Goal: Information Seeking & Learning: Check status

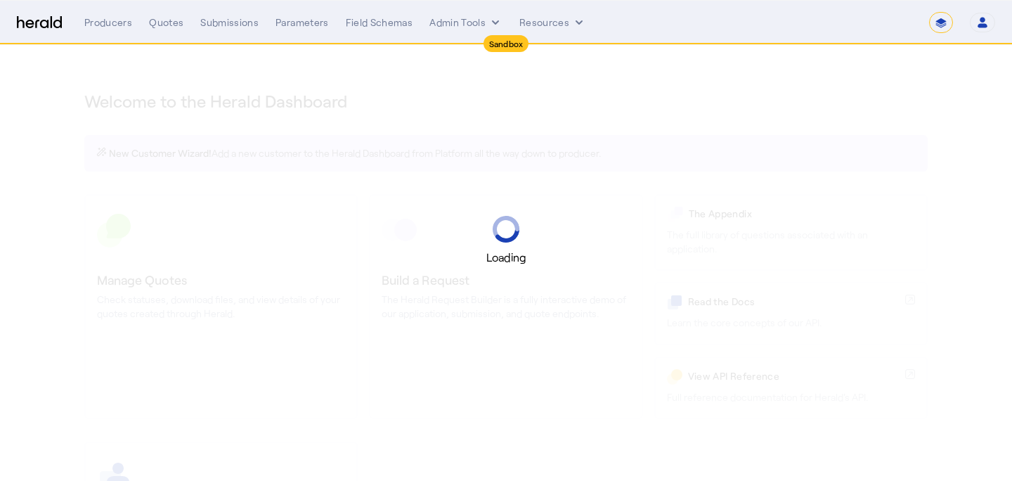
select select "*******"
select select "pfm_2v8p_herald_api"
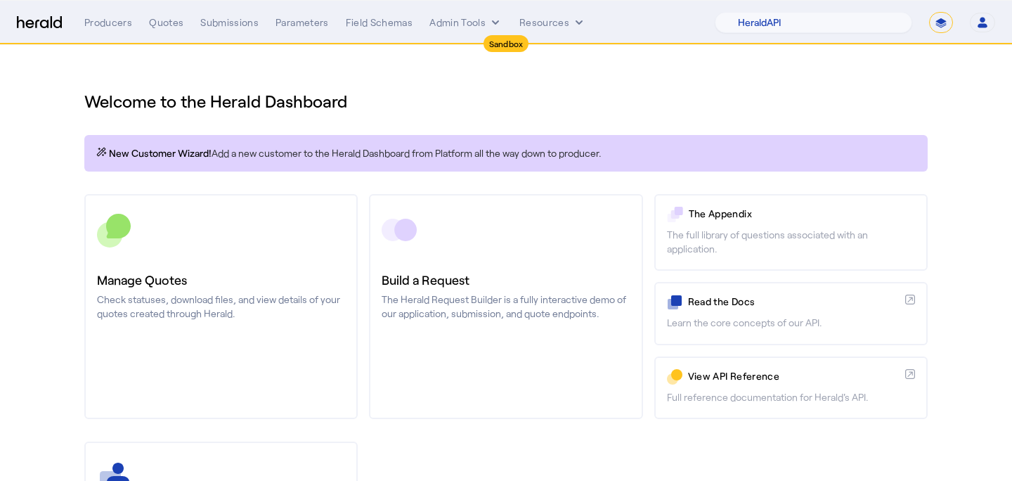
click at [944, 17] on select "**********" at bounding box center [941, 22] width 24 height 21
select select "**********"
click at [929, 12] on select "**********" at bounding box center [941, 22] width 24 height 21
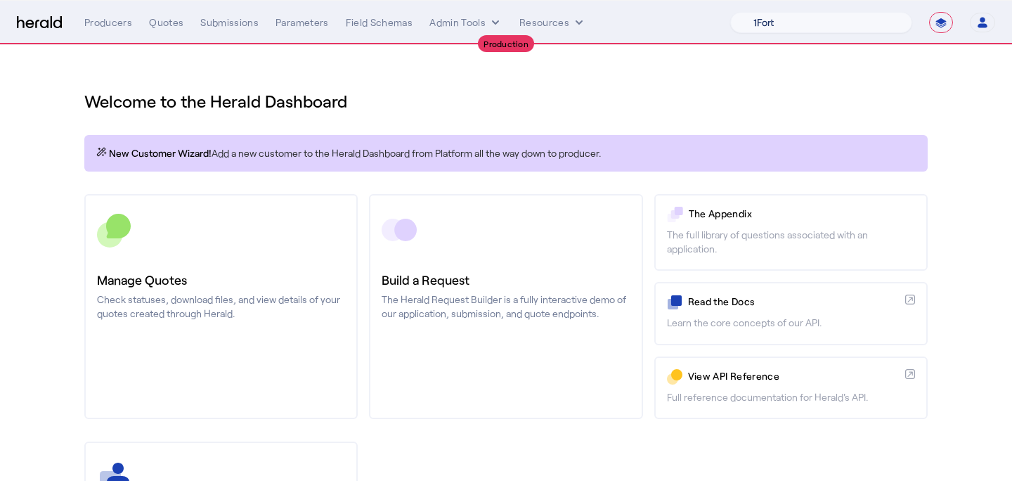
click at [752, 19] on select "1Fort Affinity Risk Arlington Roe Billy BindHQ Bunker CRC Campus Coverage Citad…" at bounding box center [821, 22] width 182 height 21
select select "pfm_a9p2_hib_marketplace"
click at [730, 12] on select "1Fort Affinity Risk Arlington Roe Billy BindHQ Bunker CRC Campus Coverage Citad…" at bounding box center [821, 22] width 182 height 21
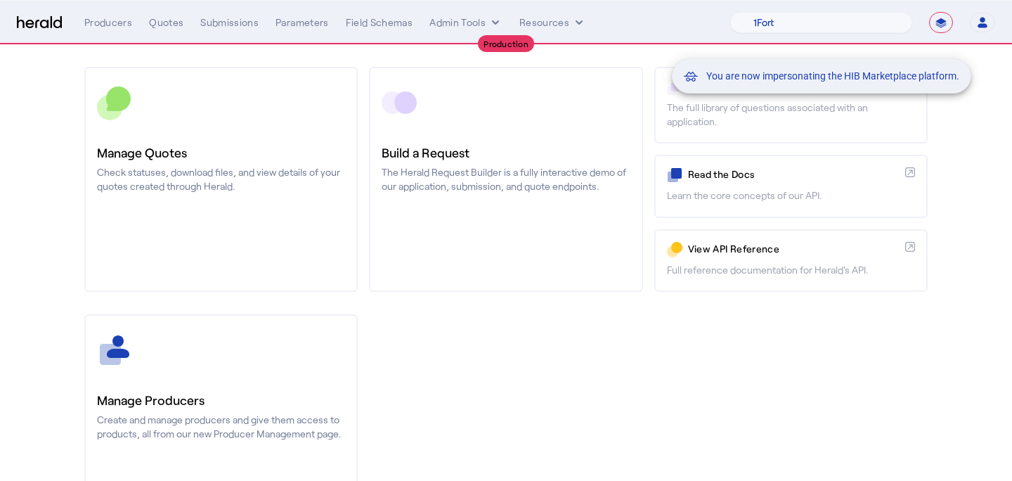
scroll to position [214, 0]
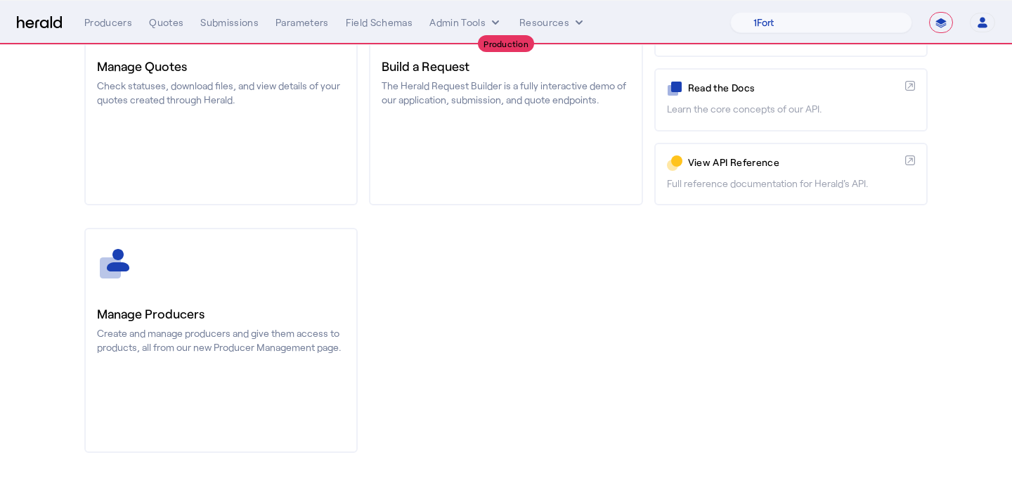
click at [230, 283] on link "Manage Producers Create and manage producers and give them access to products, …" at bounding box center [220, 340] width 273 height 225
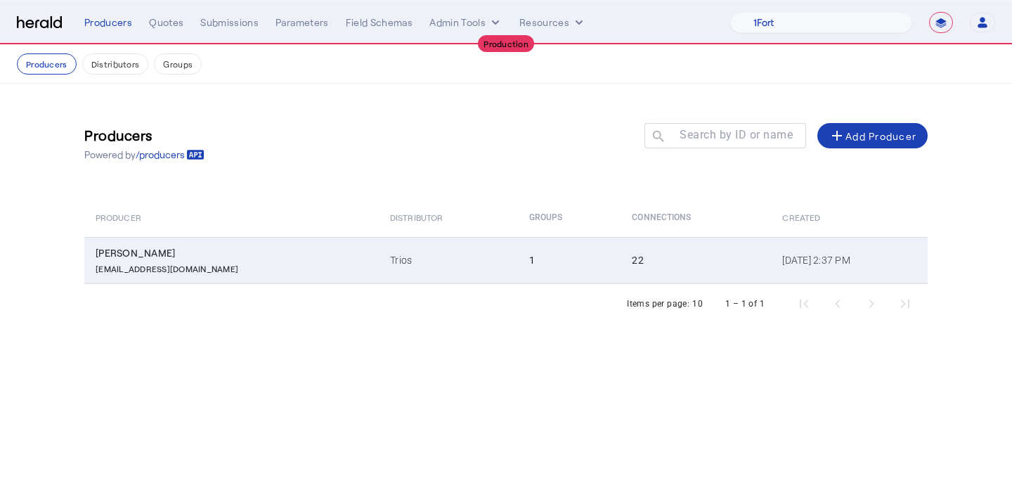
click at [379, 240] on td "Trios" at bounding box center [448, 260] width 138 height 46
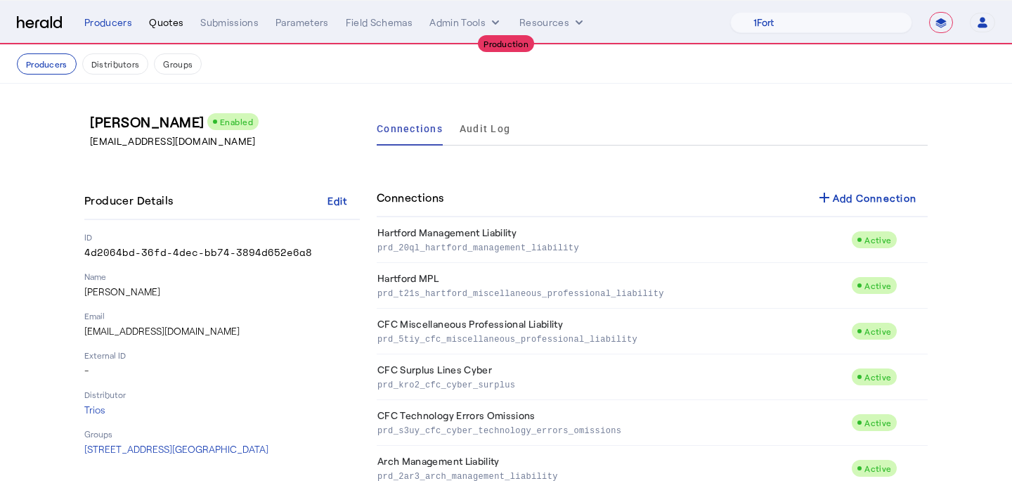
click at [157, 18] on div "Quotes" at bounding box center [166, 22] width 34 height 14
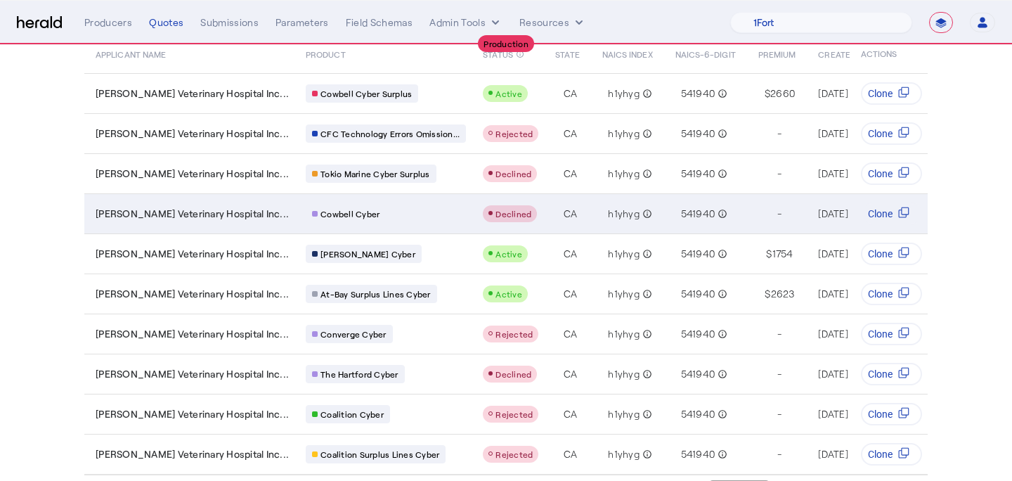
scroll to position [158, 0]
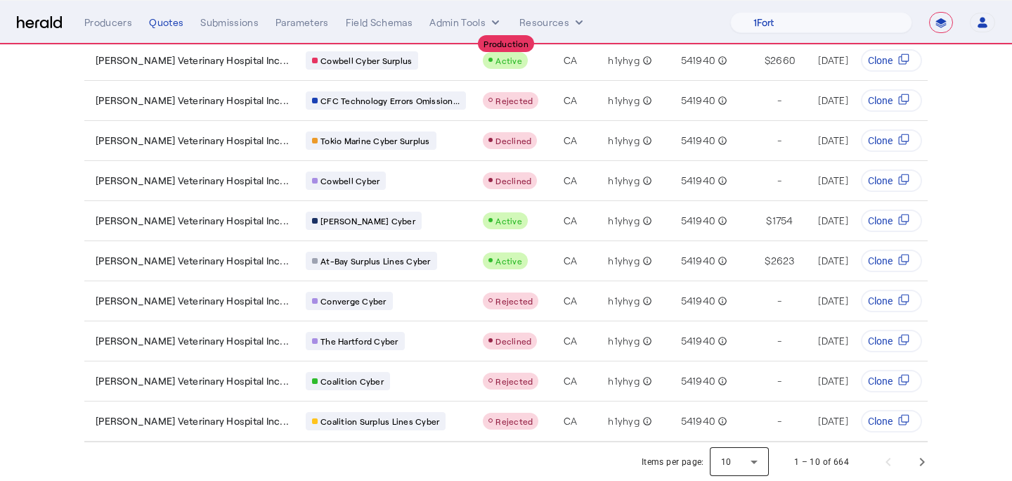
click at [757, 460] on div at bounding box center [739, 462] width 59 height 34
click at [734, 425] on span "50" at bounding box center [740, 423] width 37 height 17
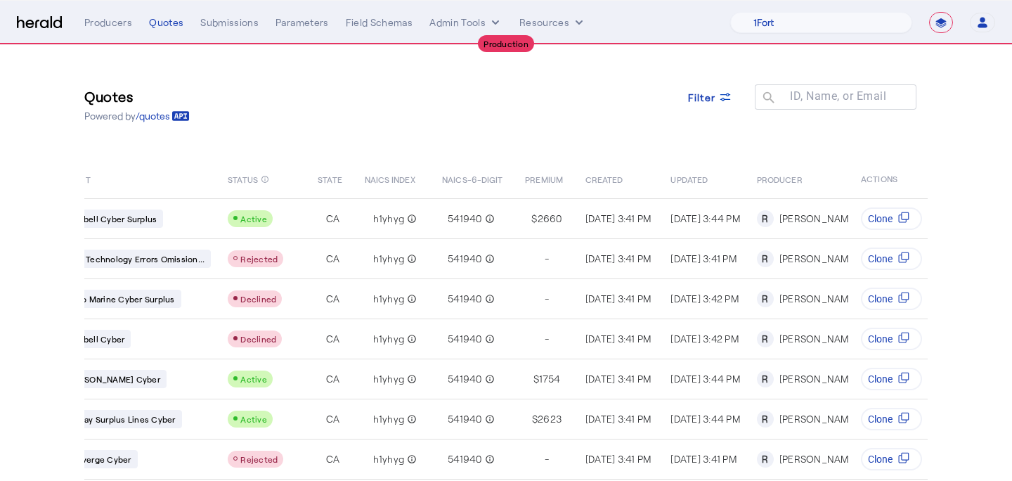
scroll to position [0, 0]
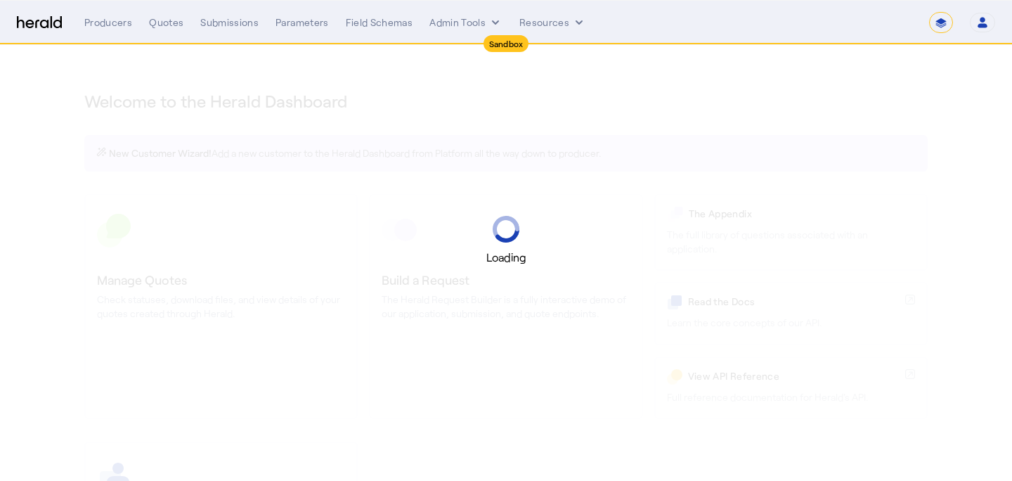
select select "*******"
select select "pfm_2v8p_herald_api"
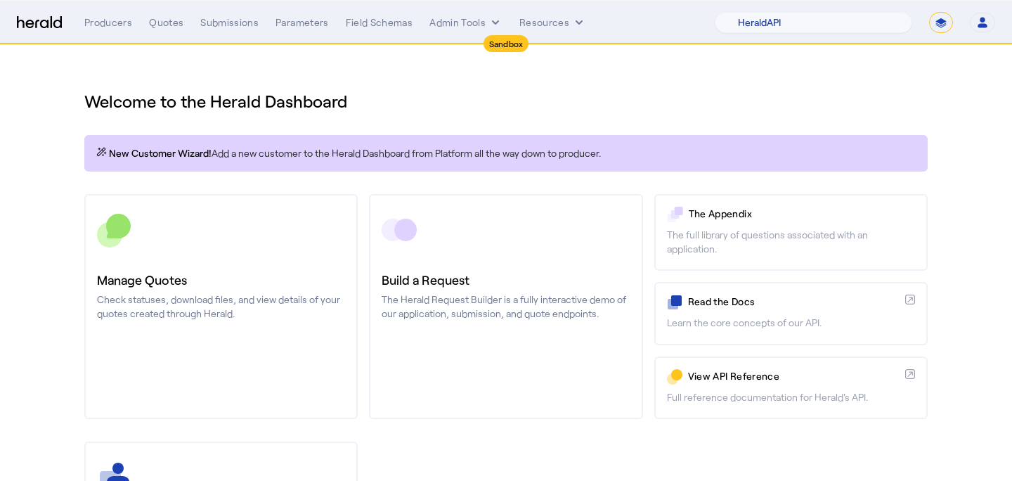
click at [942, 21] on select "**********" at bounding box center [941, 22] width 24 height 21
select select "**********"
click at [929, 12] on select "**********" at bounding box center [941, 22] width 24 height 21
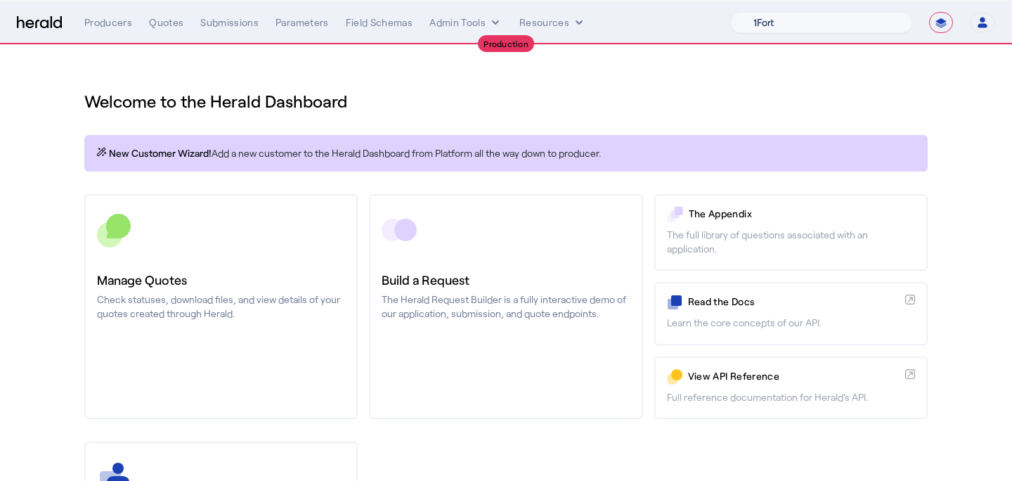
click at [826, 24] on select "1Fort Affinity Risk Arlington Roe Billy BindHQ Bunker CRC Campus Coverage Citad…" at bounding box center [821, 22] width 182 height 21
select select "pfm_d7yf_quotewell"
click at [730, 12] on select "1Fort Affinity Risk Arlington Roe Billy BindHQ Bunker CRC Campus Coverage Citad…" at bounding box center [821, 22] width 182 height 21
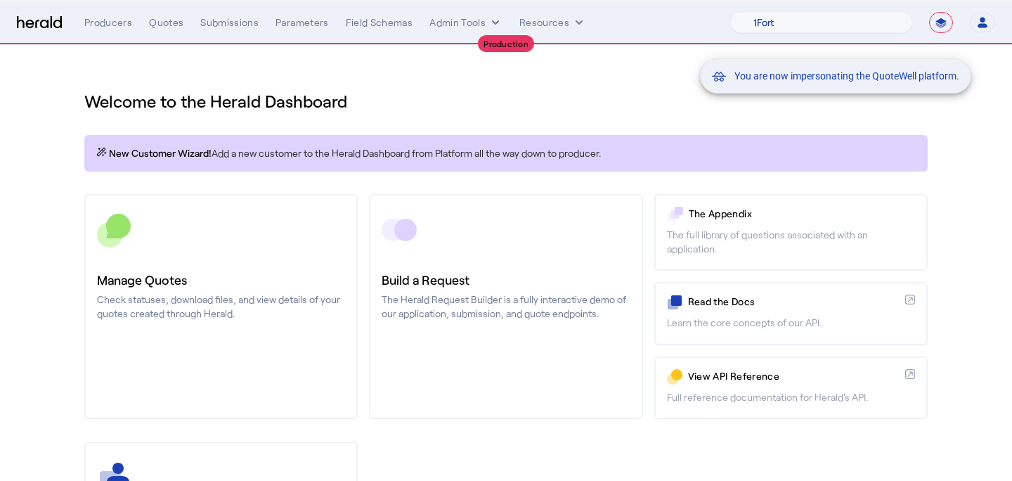
click at [141, 372] on div "You are now impersonating the QuoteWell platform." at bounding box center [506, 240] width 1012 height 481
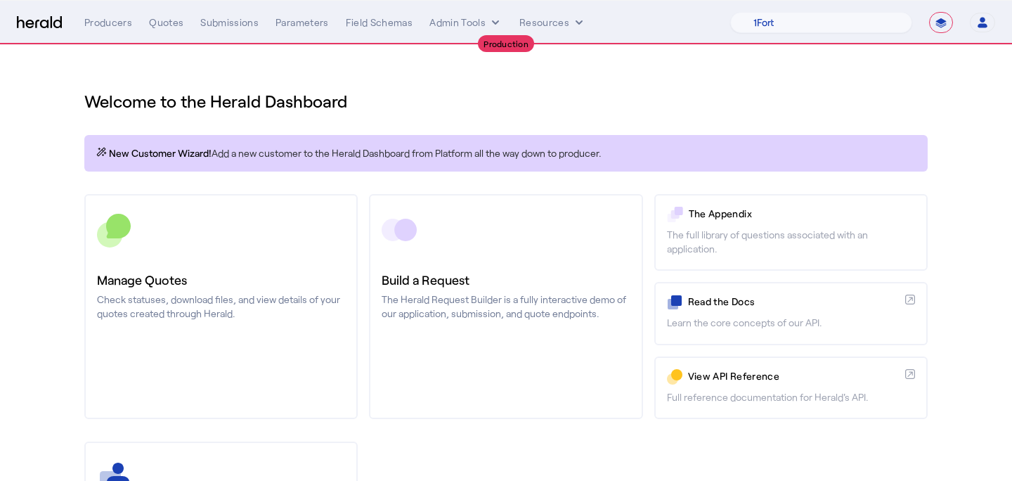
click at [141, 372] on link "Manage Quotes Check statuses, download files, and view details of your quotes c…" at bounding box center [220, 306] width 273 height 225
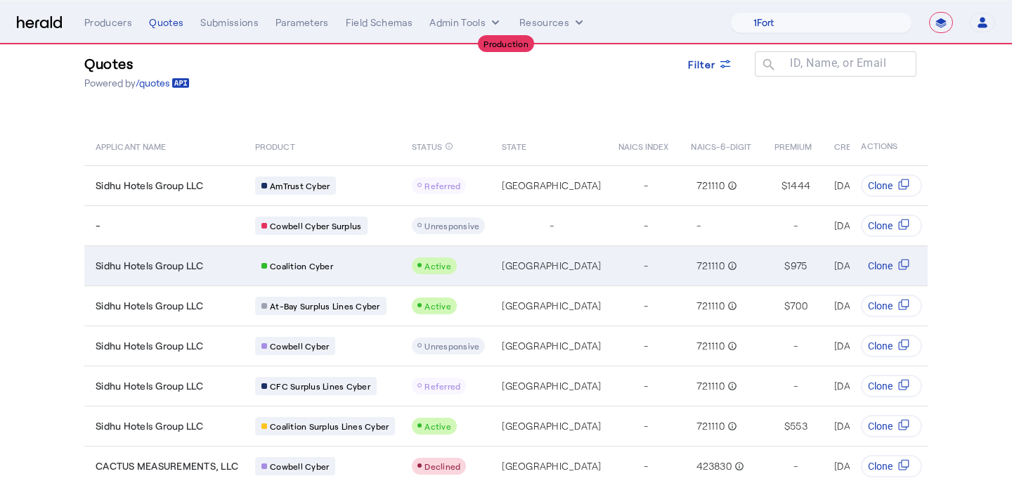
scroll to position [39, 0]
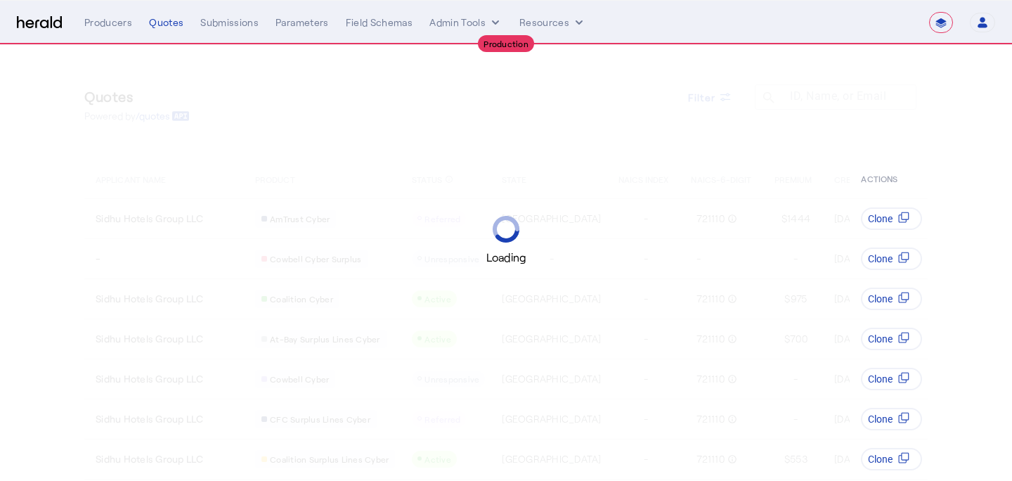
select select "**********"
select select "pfm_d7yf_quotewell"
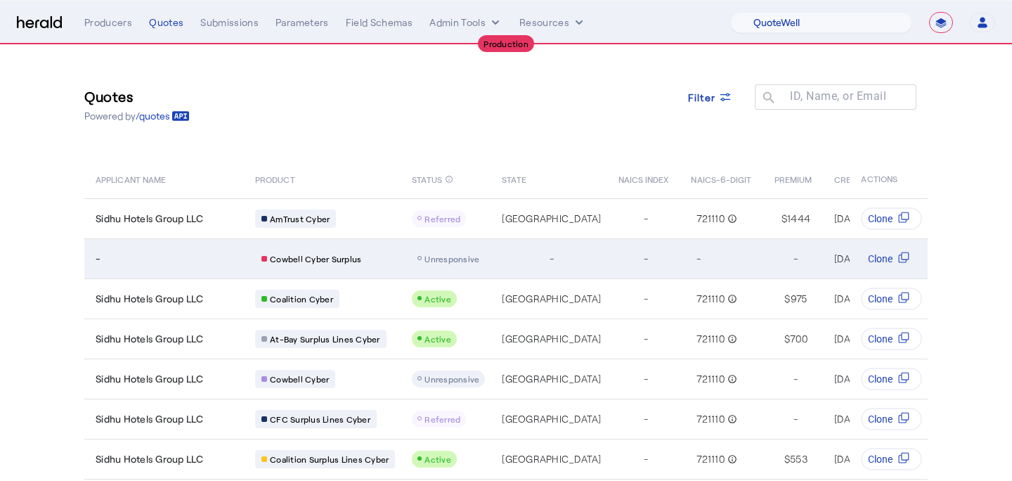
click at [457, 254] on span "Unresponsive" at bounding box center [451, 259] width 55 height 10
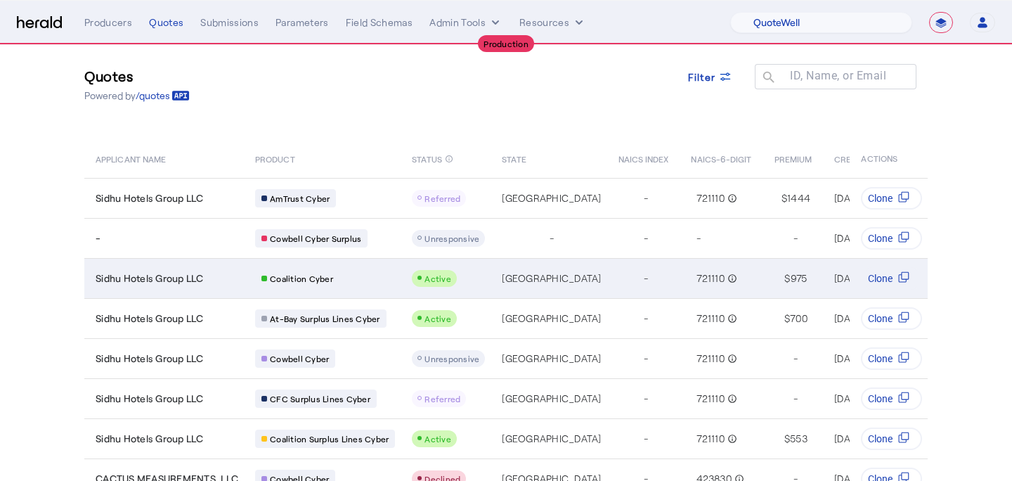
scroll to position [25, 0]
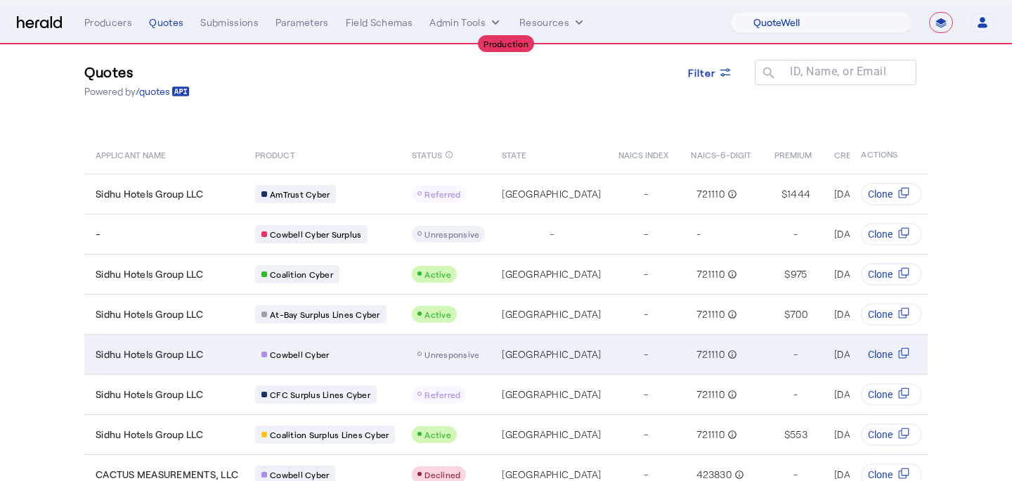
click at [457, 351] on span "Unresponsive" at bounding box center [451, 354] width 55 height 10
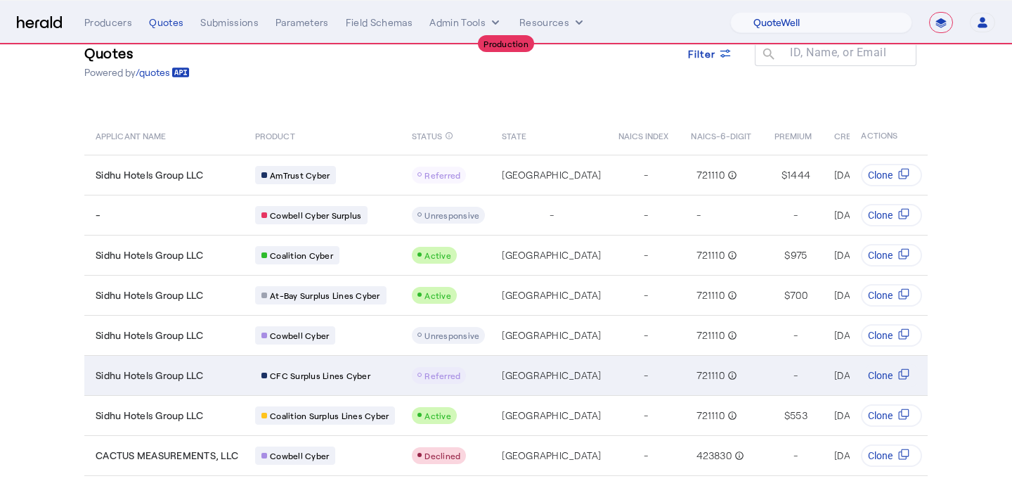
scroll to position [41, 0]
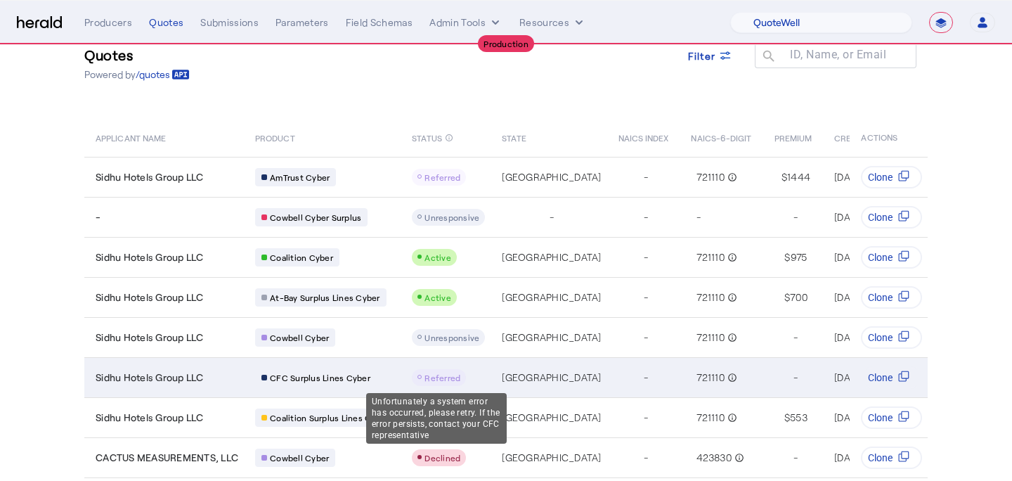
click at [431, 374] on span "Referred" at bounding box center [442, 377] width 36 height 10
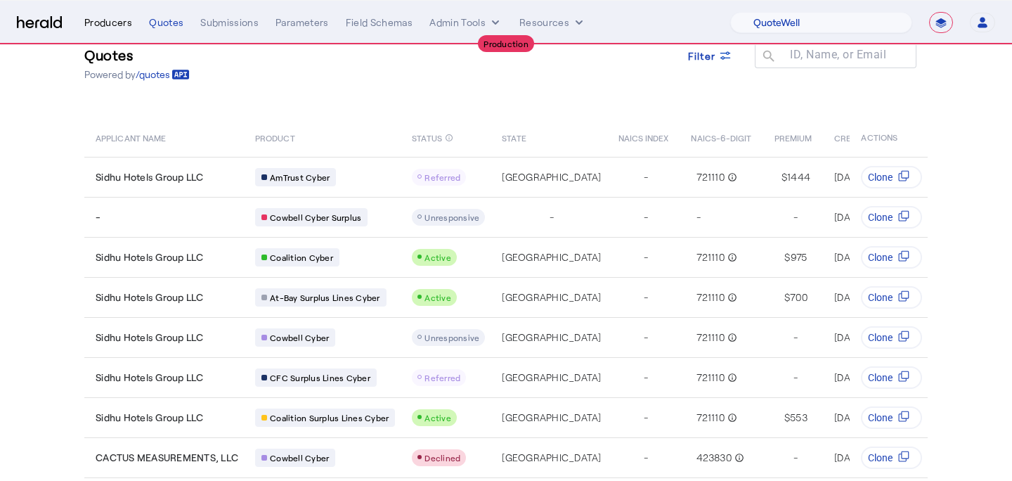
click at [121, 25] on div "Producers" at bounding box center [108, 22] width 48 height 14
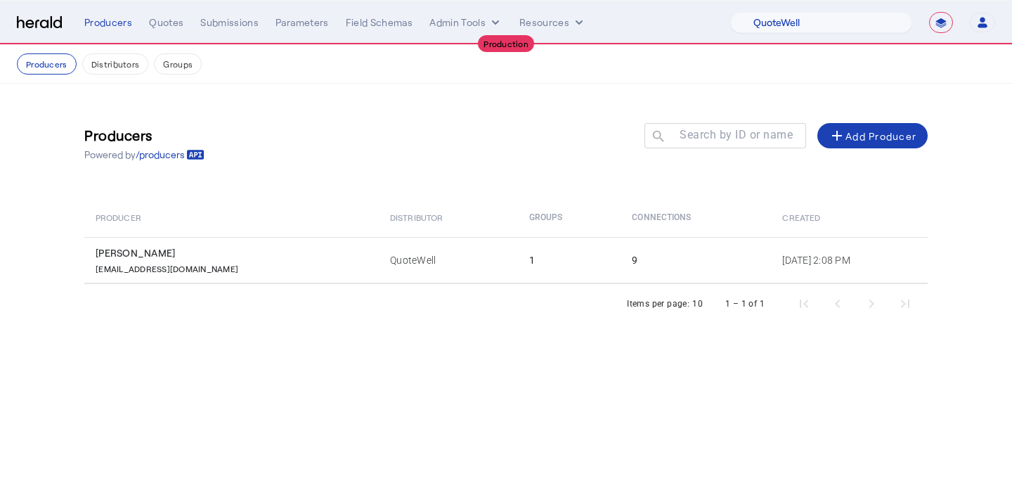
click at [518, 236] on th "Groups" at bounding box center [569, 216] width 103 height 39
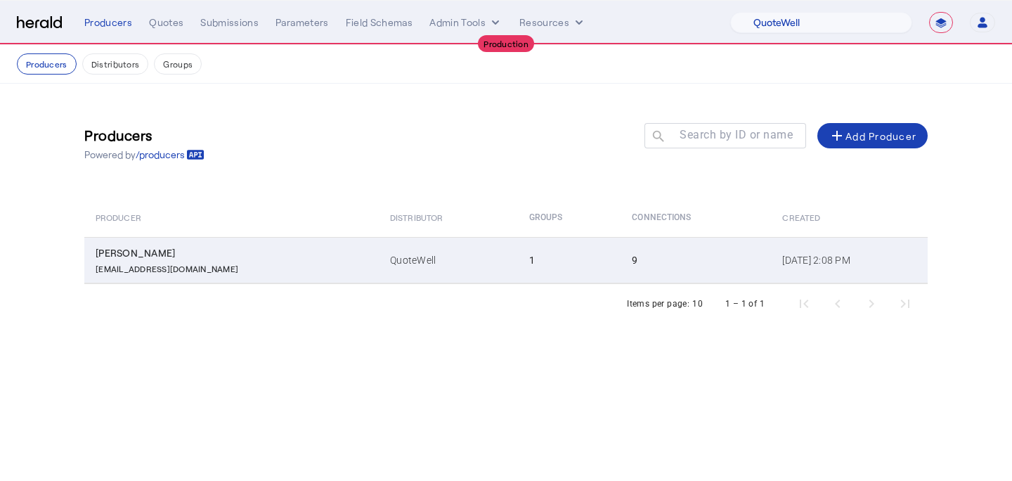
click at [518, 261] on td "1" at bounding box center [569, 260] width 103 height 46
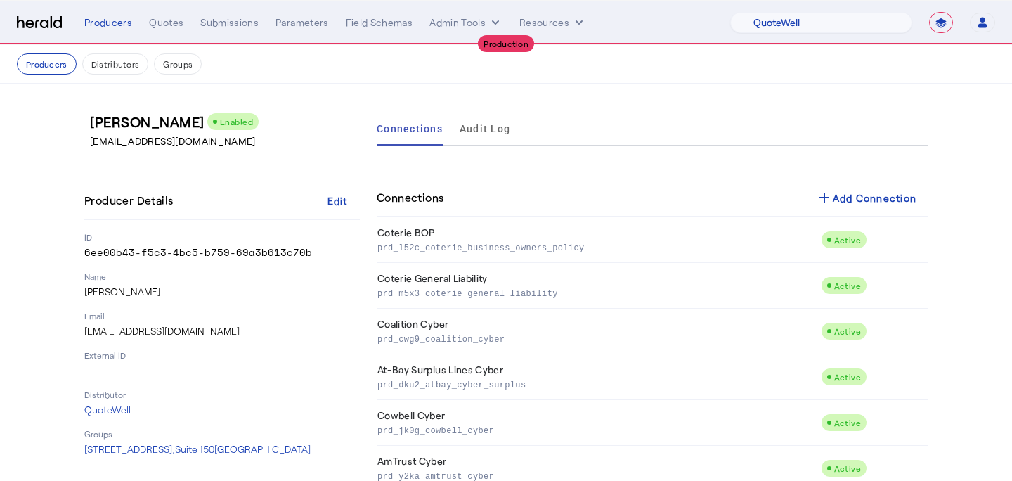
scroll to position [176, 0]
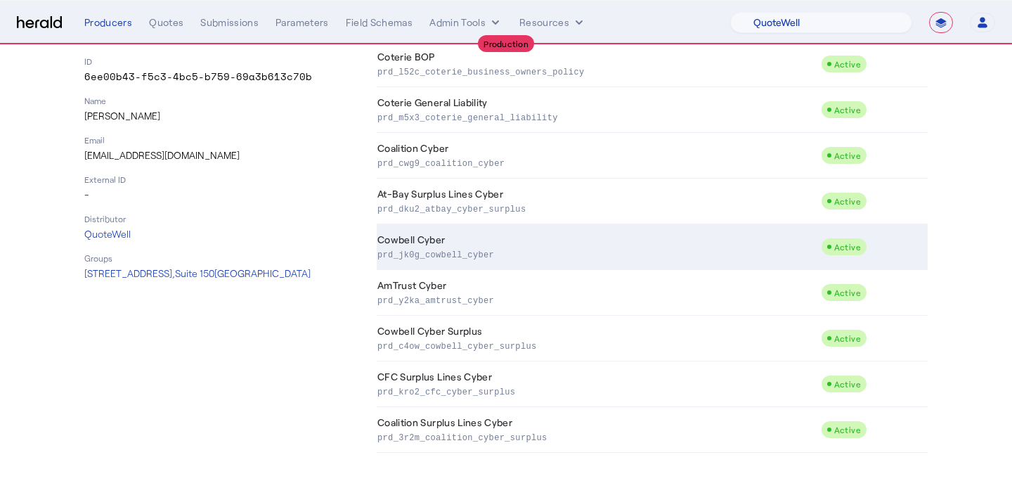
click at [488, 233] on td "Cowbell Cyber prd_jk0g_cowbell_cyber" at bounding box center [599, 247] width 444 height 46
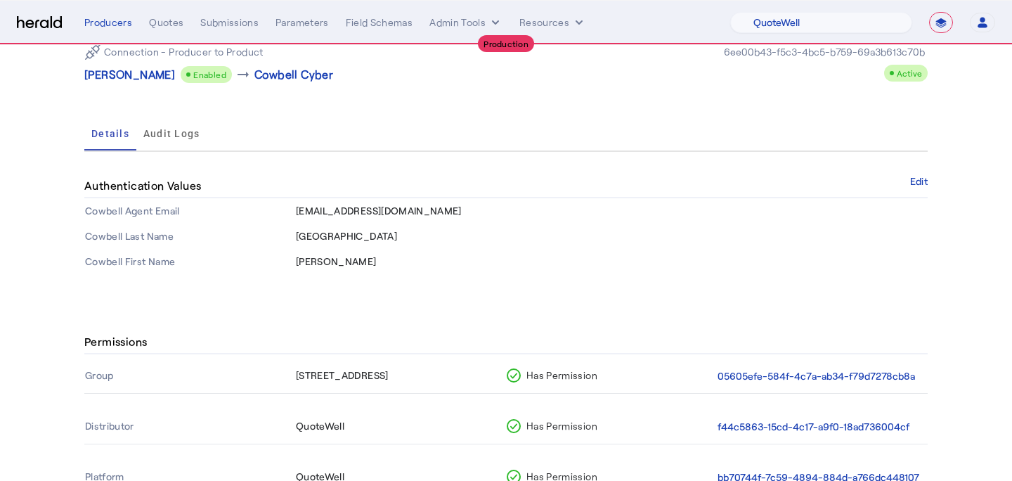
scroll to position [188, 0]
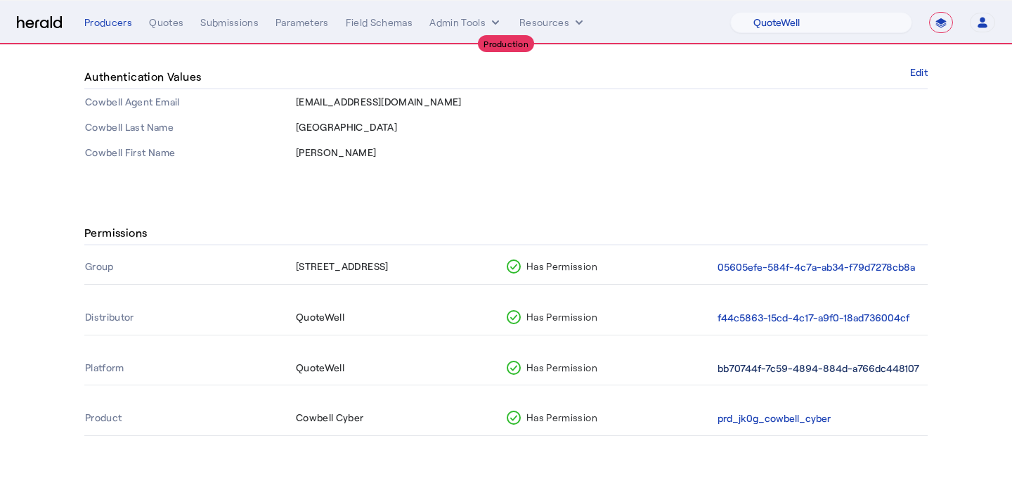
click at [758, 375] on button "bb70744f-7c59-4894-884d-a766dc448107" at bounding box center [818, 368] width 202 height 16
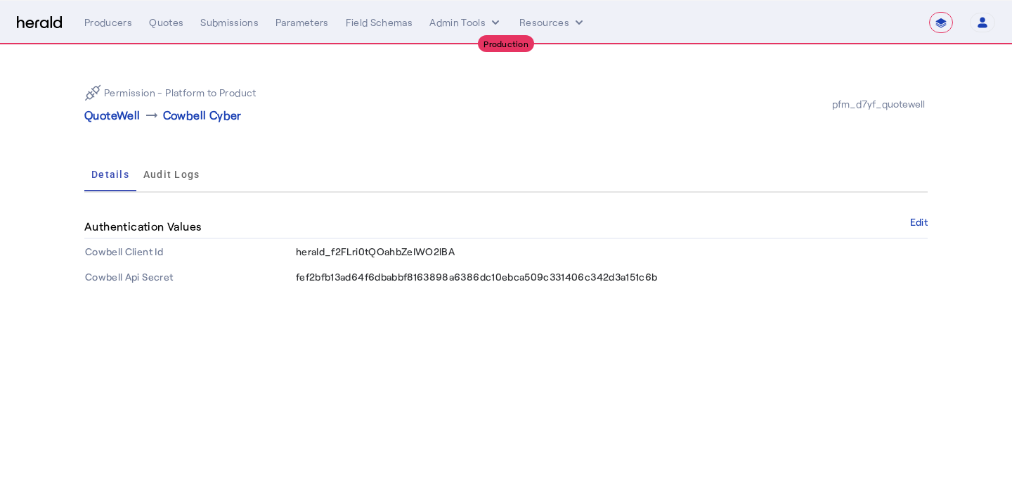
click at [112, 8] on nav "**********" at bounding box center [506, 23] width 1012 height 44
click at [115, 25] on div "Producers" at bounding box center [108, 22] width 48 height 14
select select "pfm_d7yf_quotewell"
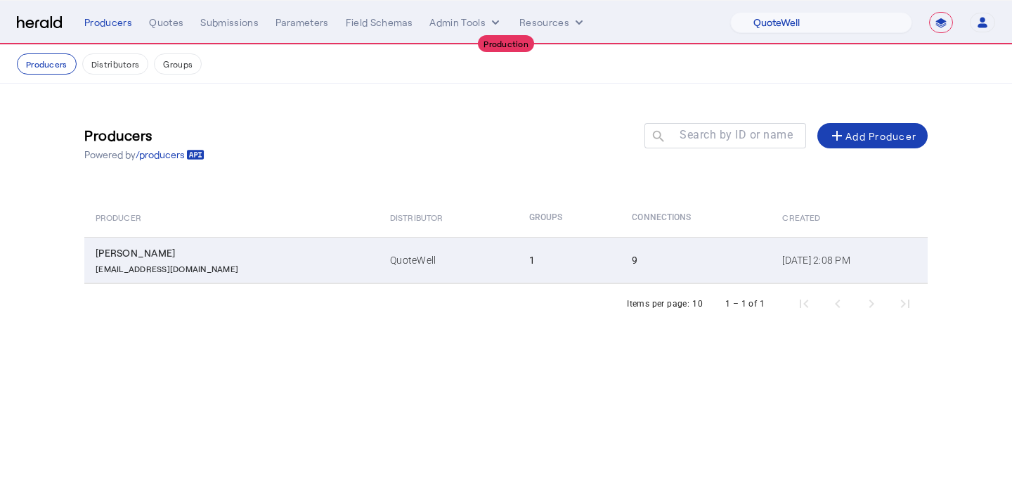
click at [379, 264] on td "QuoteWell" at bounding box center [448, 260] width 138 height 46
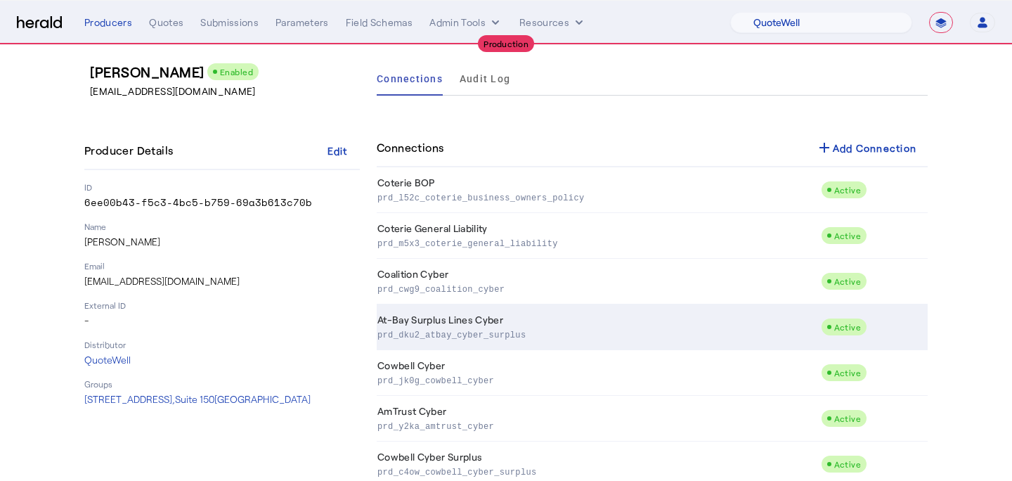
scroll to position [56, 0]
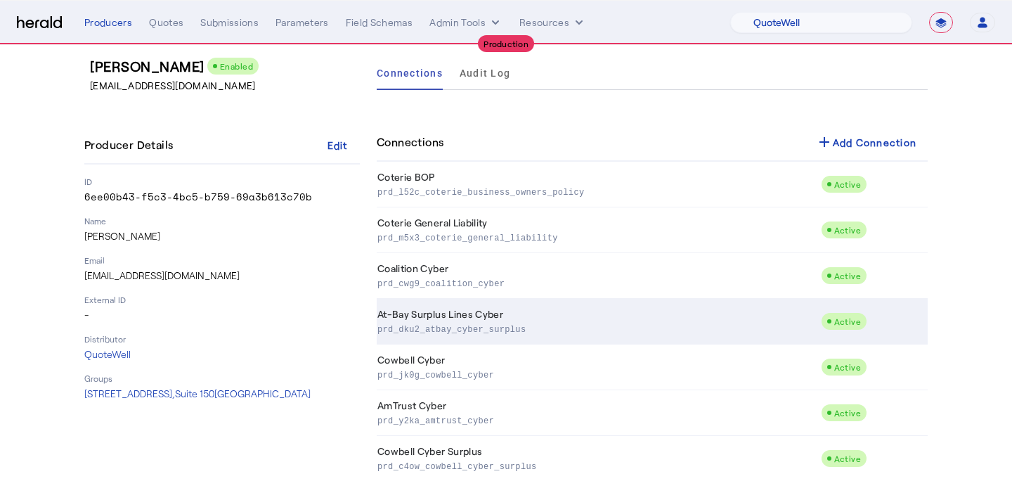
click at [524, 361] on td "Cowbell Cyber prd_jk0g_cowbell_cyber" at bounding box center [599, 367] width 444 height 46
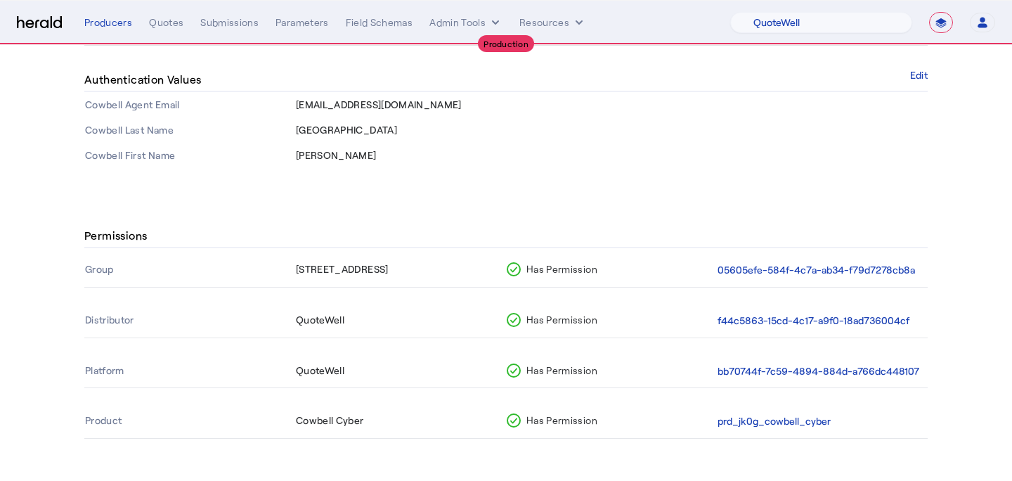
scroll to position [188, 0]
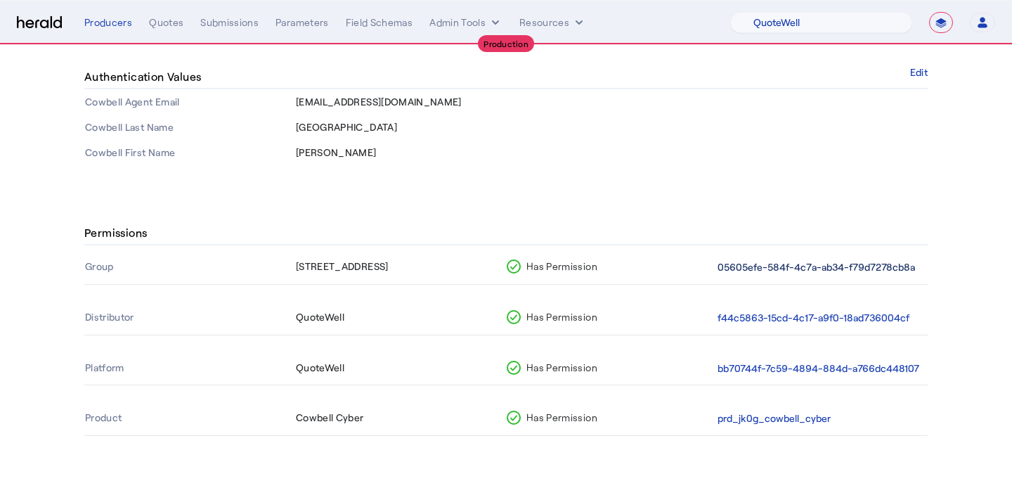
click at [761, 270] on button "05605efe-584f-4c7a-ab34-f79d7278cb8a" at bounding box center [815, 267] width 197 height 16
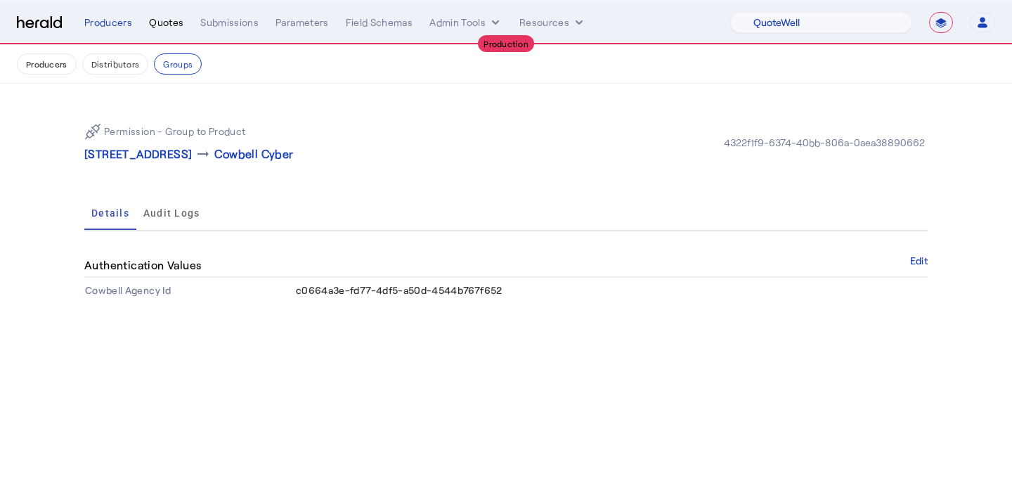
click at [157, 18] on div "Quotes" at bounding box center [166, 22] width 34 height 14
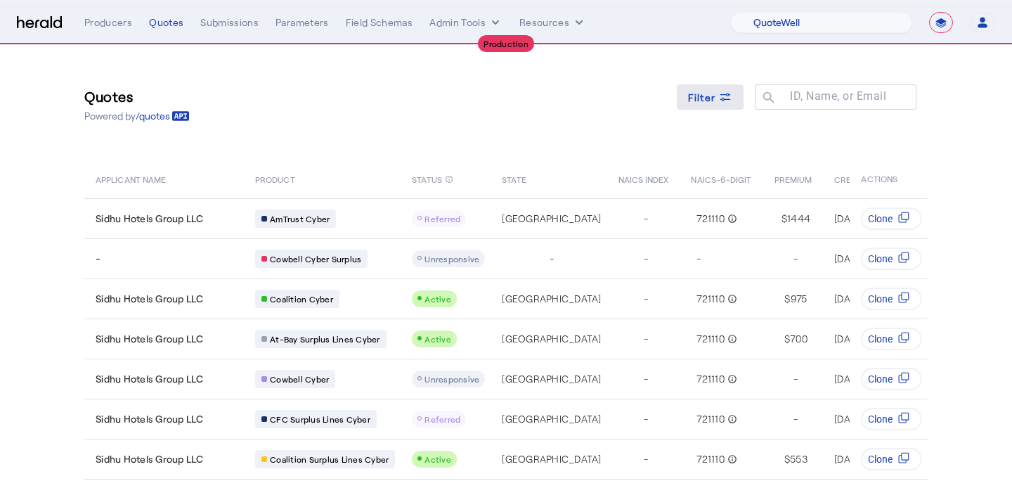
click at [715, 103] on div "Filter" at bounding box center [710, 97] width 45 height 15
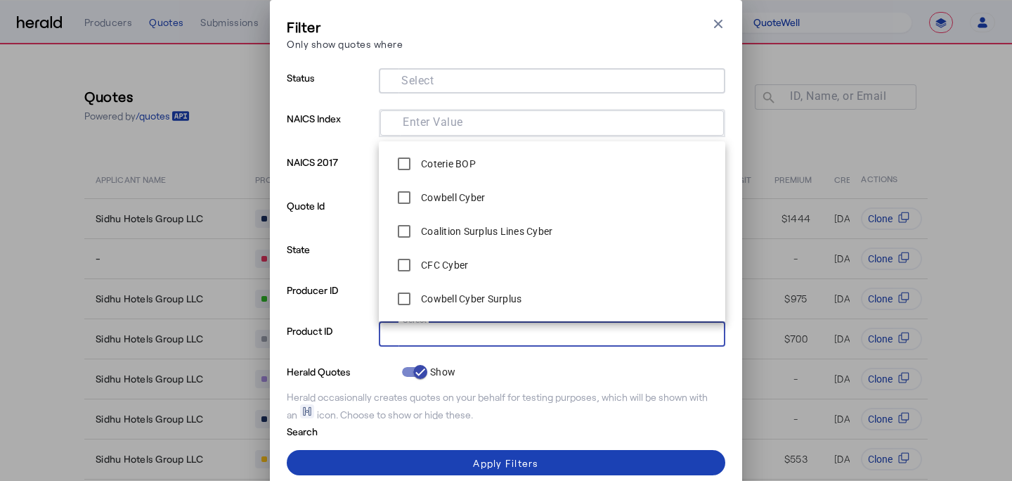
click at [487, 333] on input "Select" at bounding box center [549, 332] width 318 height 17
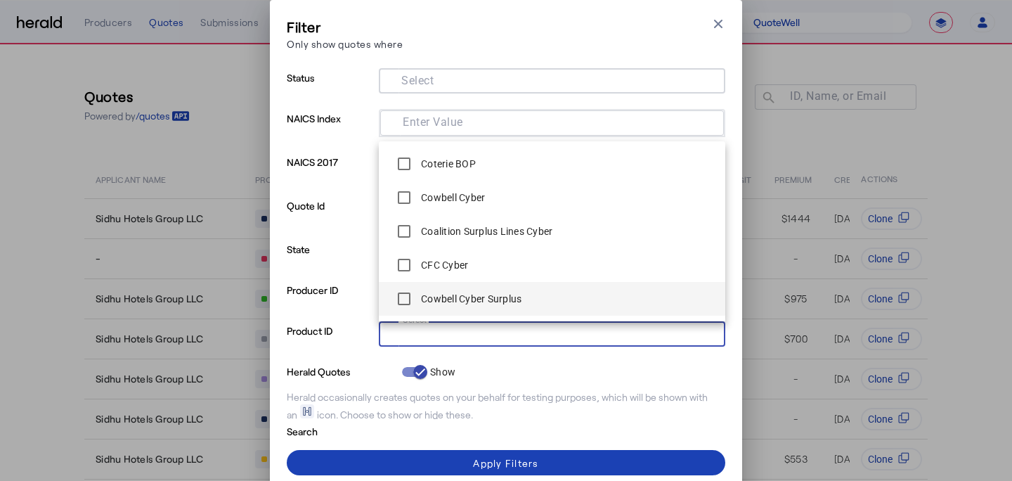
click at [474, 297] on label "Cowbell Cyber Surplus" at bounding box center [469, 299] width 103 height 14
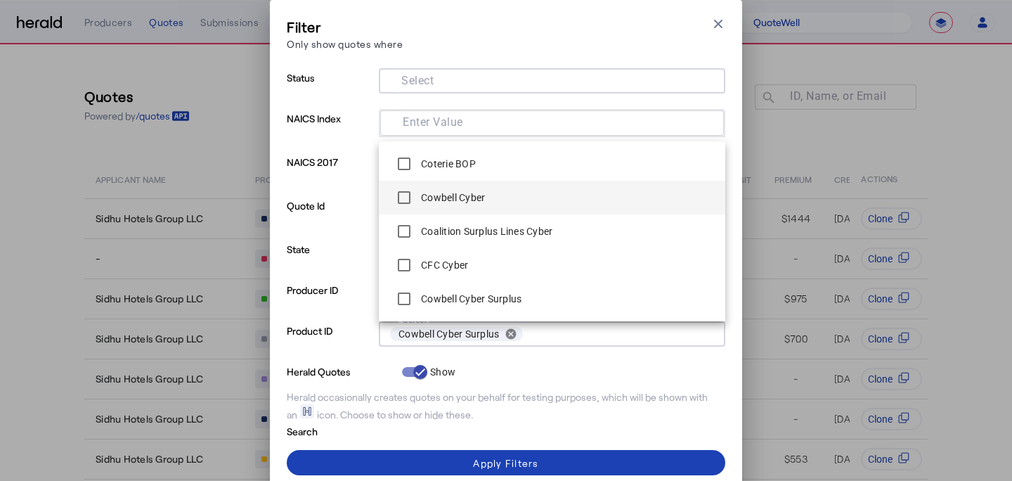
click at [453, 203] on label "Cowbell Cyber" at bounding box center [451, 197] width 67 height 14
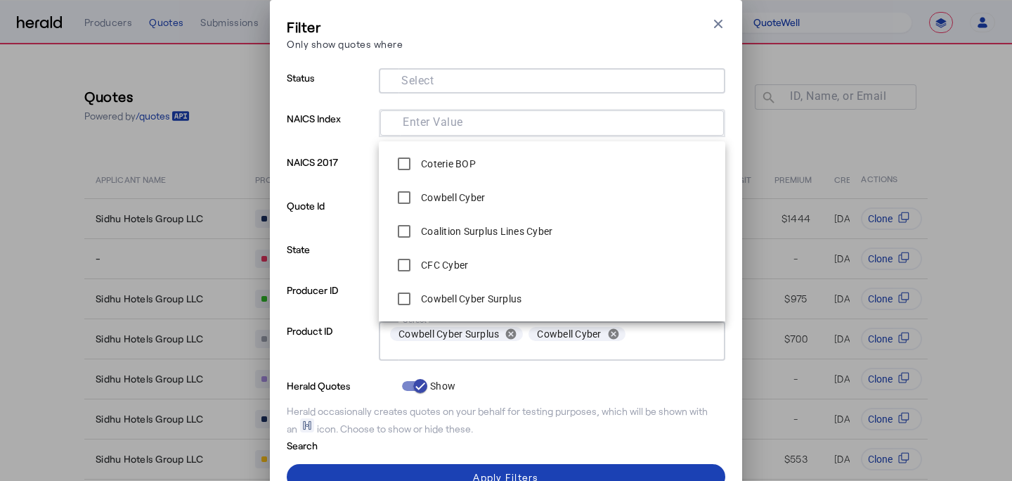
click at [411, 450] on div "Search" at bounding box center [506, 444] width 438 height 17
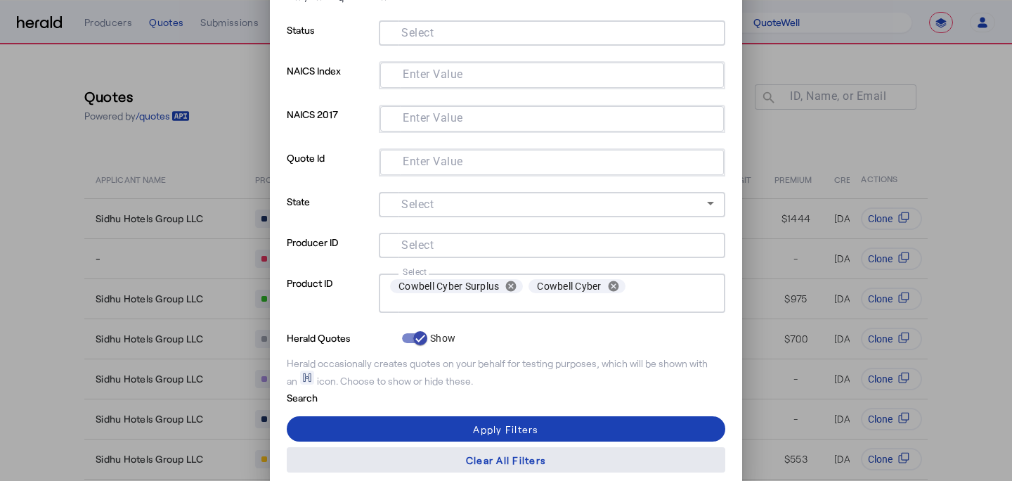
scroll to position [52, 0]
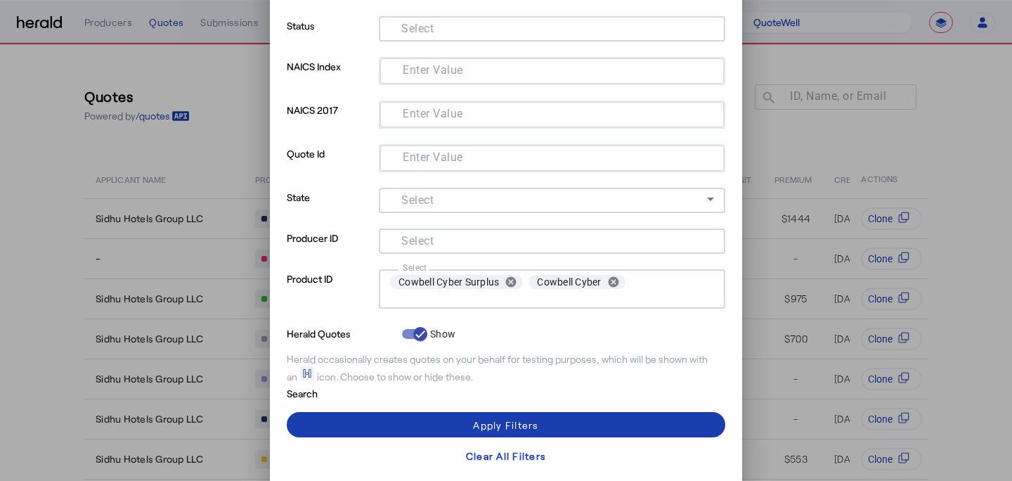
click at [425, 429] on span at bounding box center [506, 425] width 438 height 34
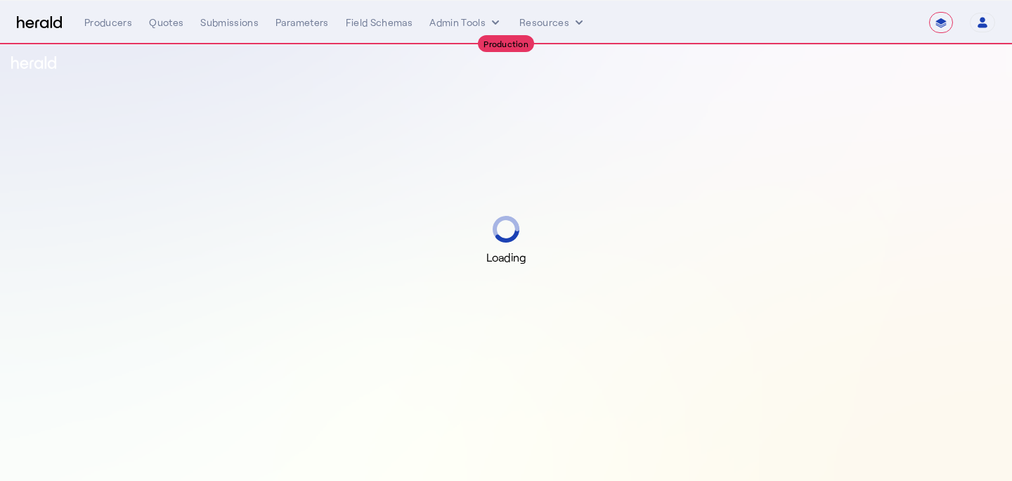
select select "**********"
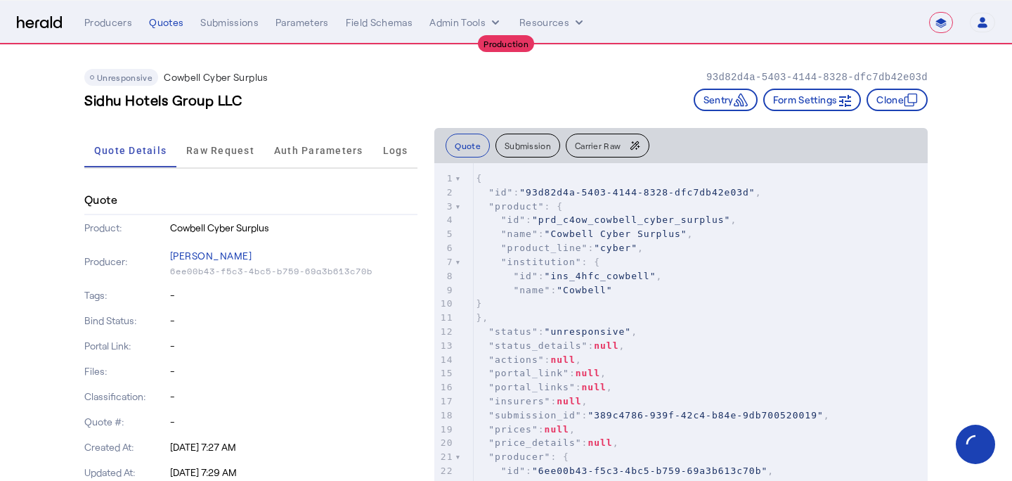
scroll to position [6, 0]
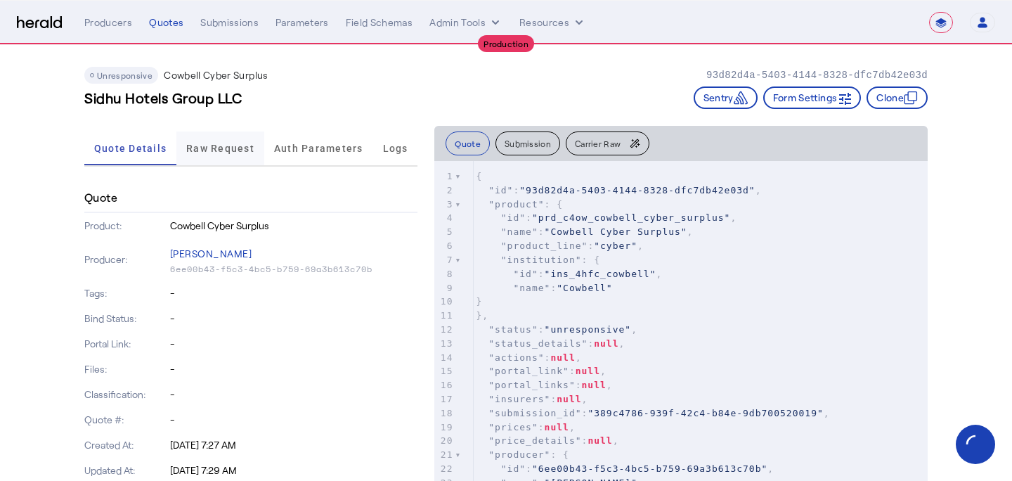
click at [233, 152] on span "Raw Request" at bounding box center [220, 148] width 68 height 10
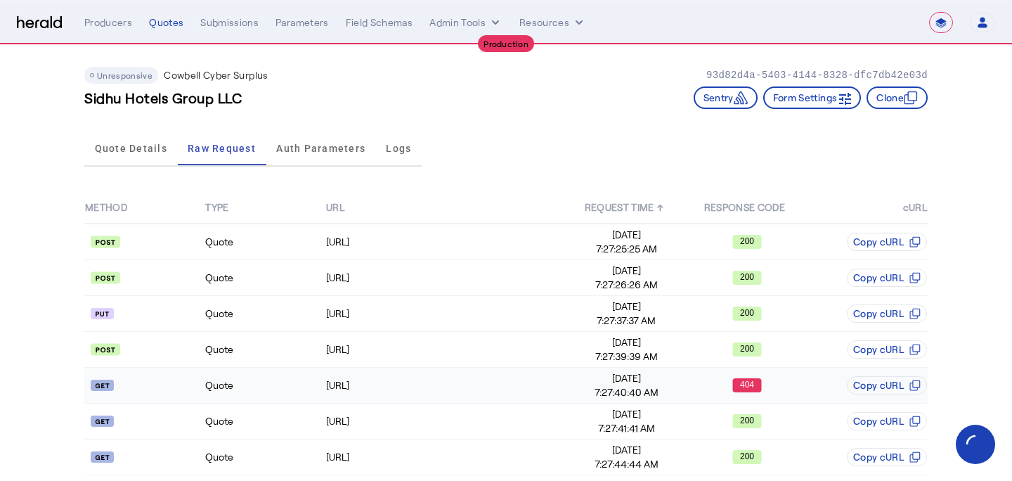
click at [658, 383] on span "[DATE]" at bounding box center [626, 378] width 119 height 14
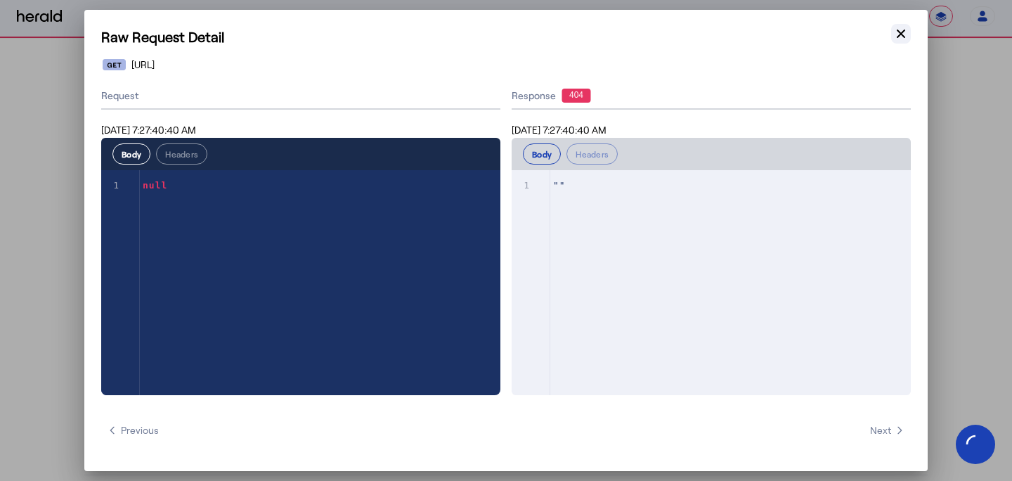
click at [900, 37] on icon "button" at bounding box center [901, 34] width 14 height 14
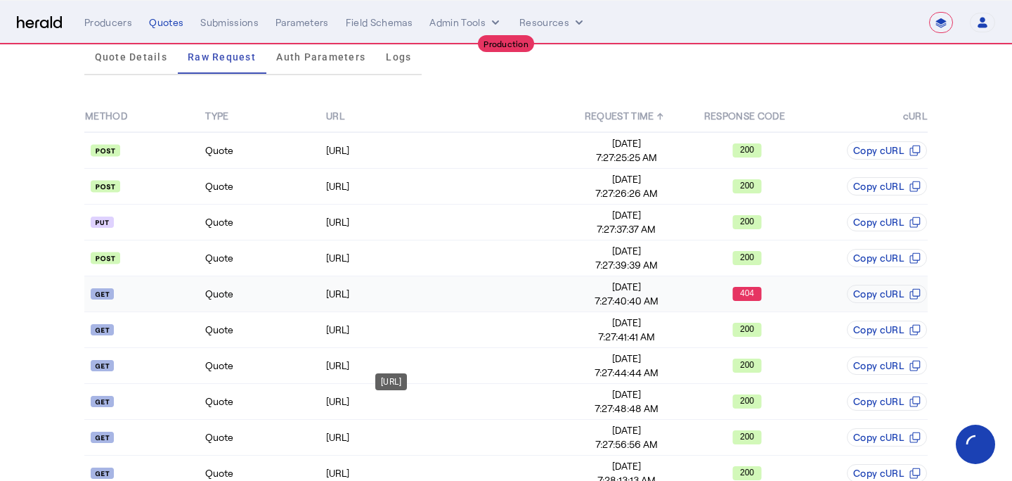
scroll to position [200, 0]
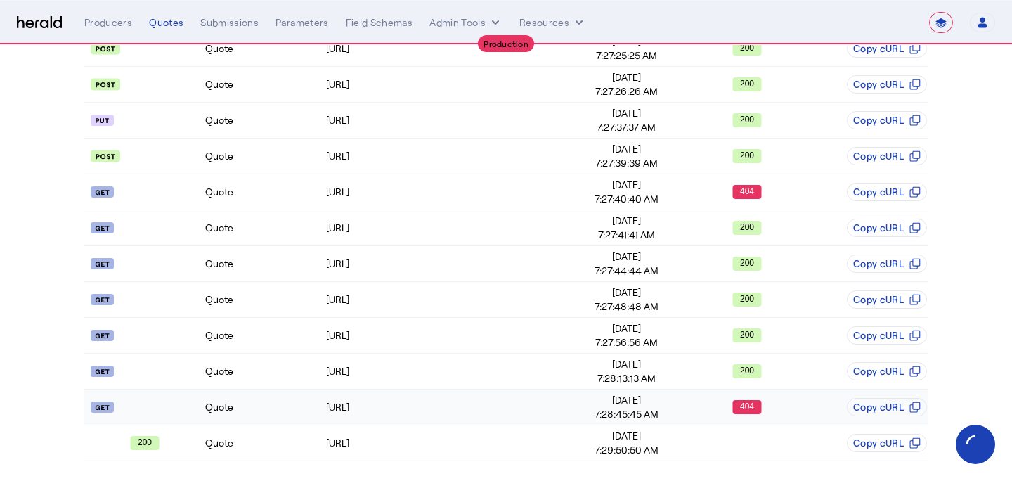
click at [769, 412] on div "404" at bounding box center [746, 407] width 119 height 14
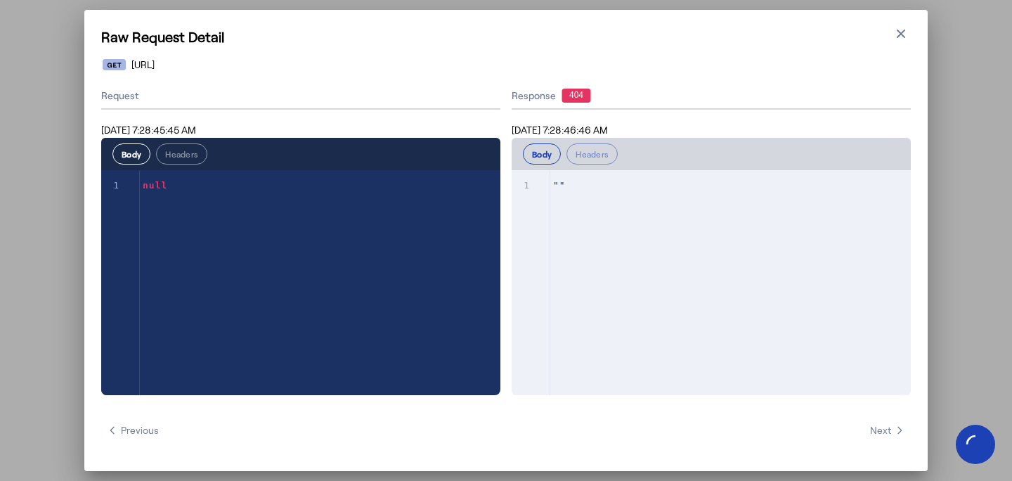
scroll to position [0, 0]
click at [904, 39] on icon "button" at bounding box center [901, 34] width 14 height 14
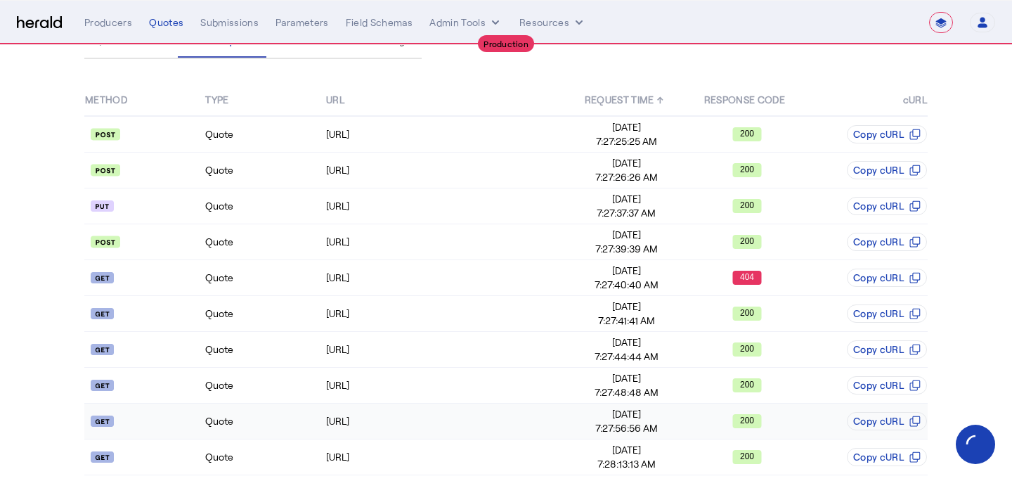
scroll to position [111, 0]
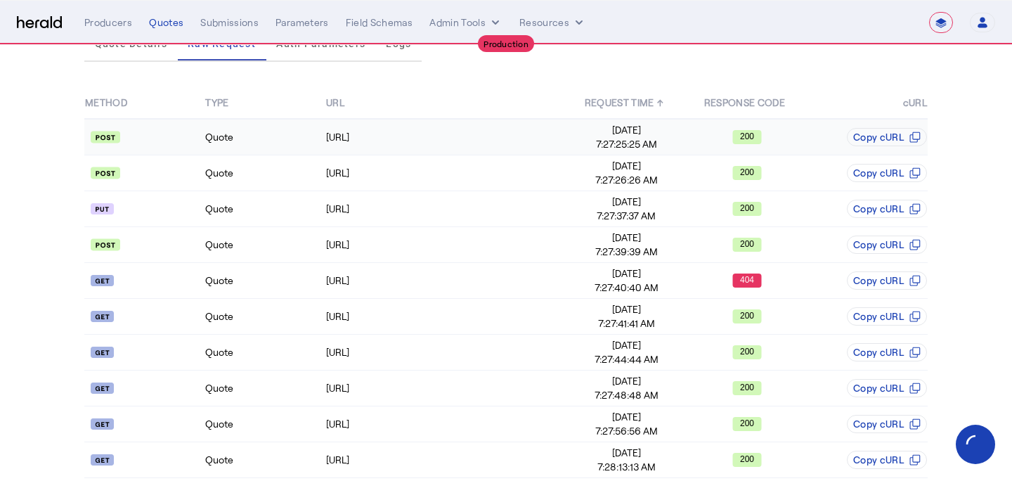
click at [597, 145] on span "7:27:25:25 AM" at bounding box center [626, 144] width 119 height 14
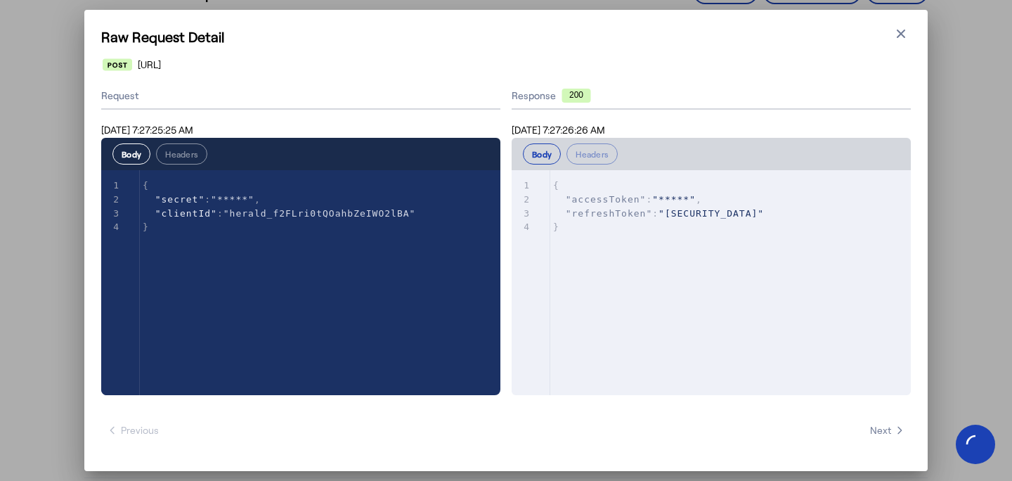
scroll to position [0, 0]
click at [904, 30] on icon "button" at bounding box center [901, 34] width 8 height 8
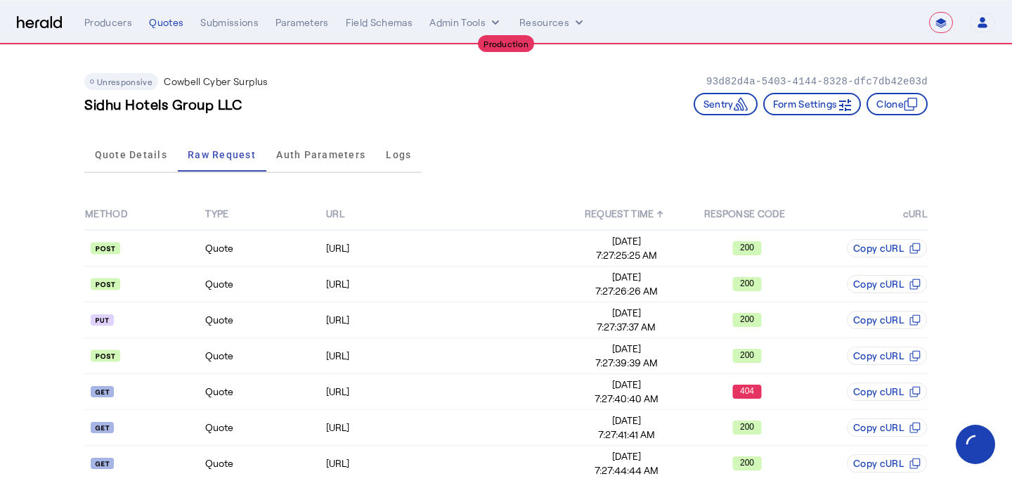
scroll to position [111, 0]
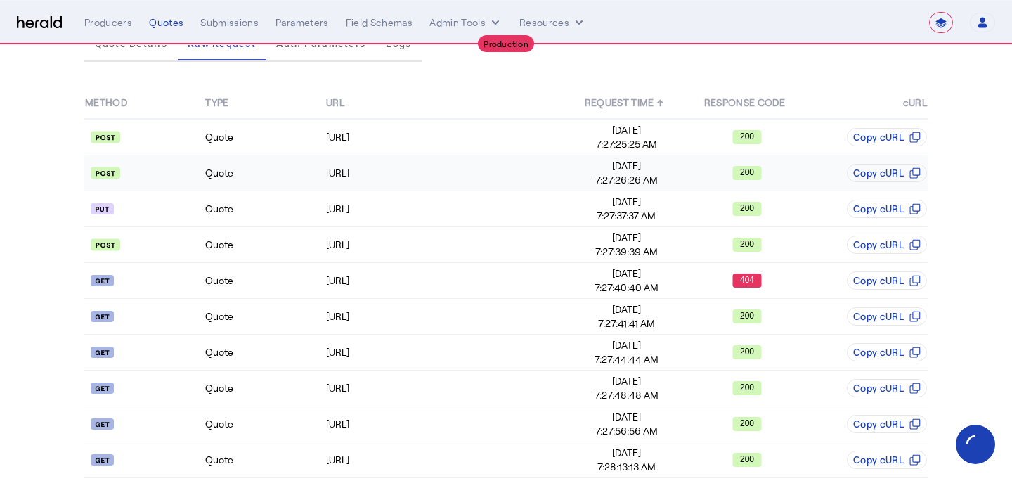
click at [585, 178] on span "7:27:26:26 AM" at bounding box center [626, 180] width 119 height 14
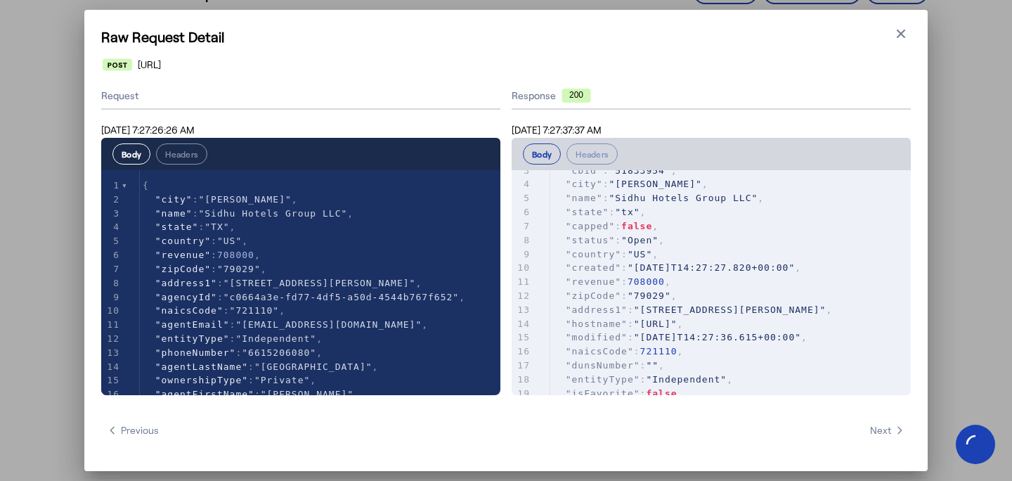
scroll to position [51, 0]
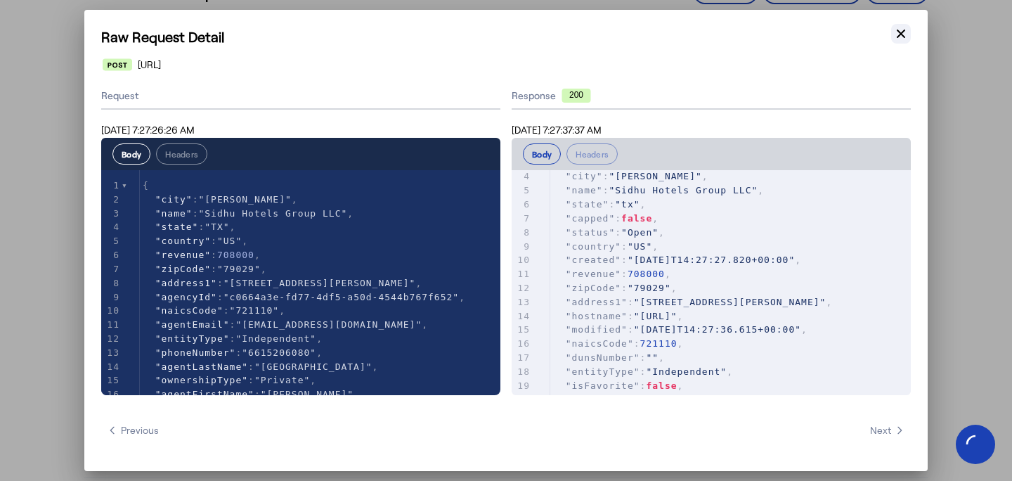
click at [896, 41] on button "Close modal" at bounding box center [901, 34] width 20 height 20
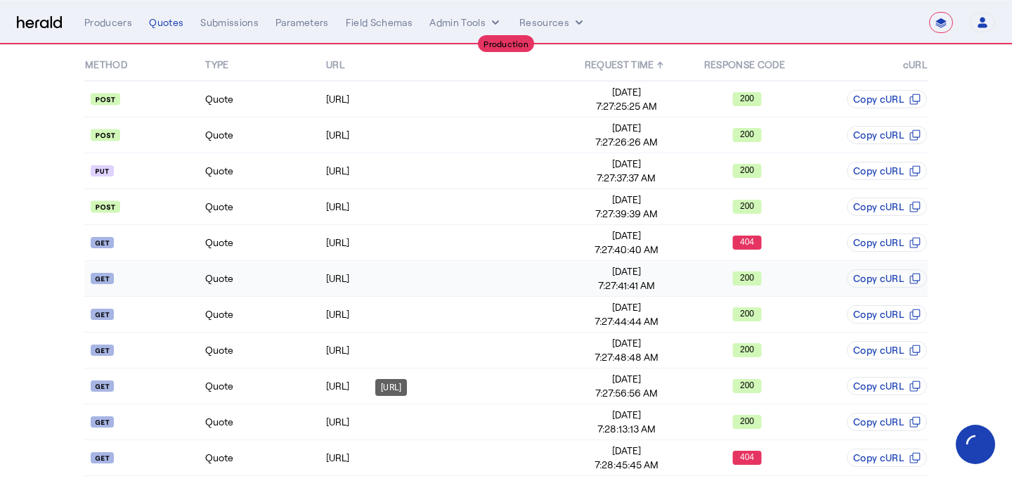
scroll to position [200, 0]
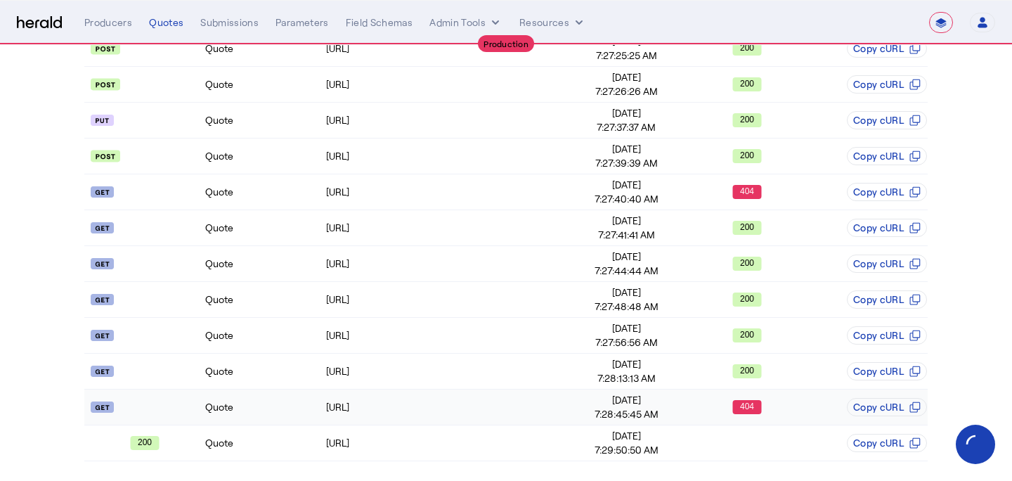
click at [716, 404] on div "404" at bounding box center [746, 407] width 119 height 14
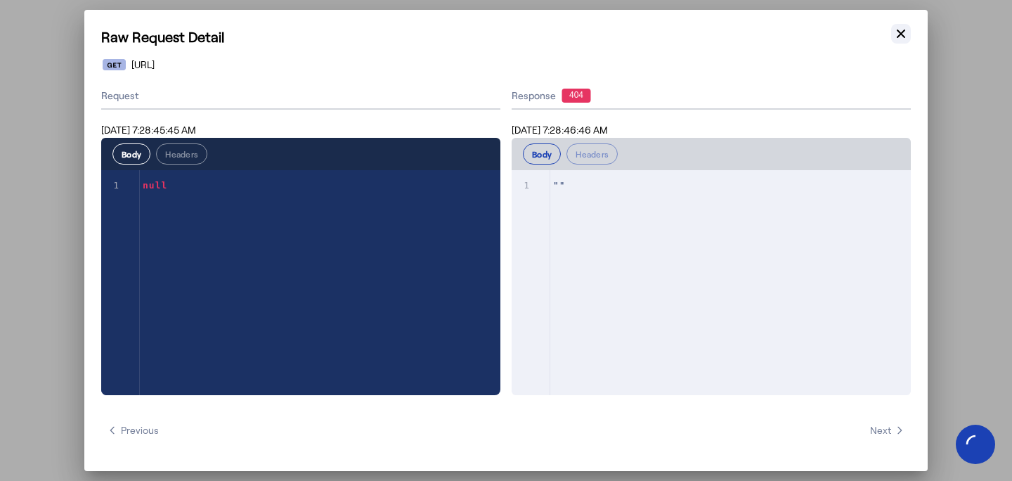
click at [901, 30] on icon "button" at bounding box center [901, 34] width 14 height 14
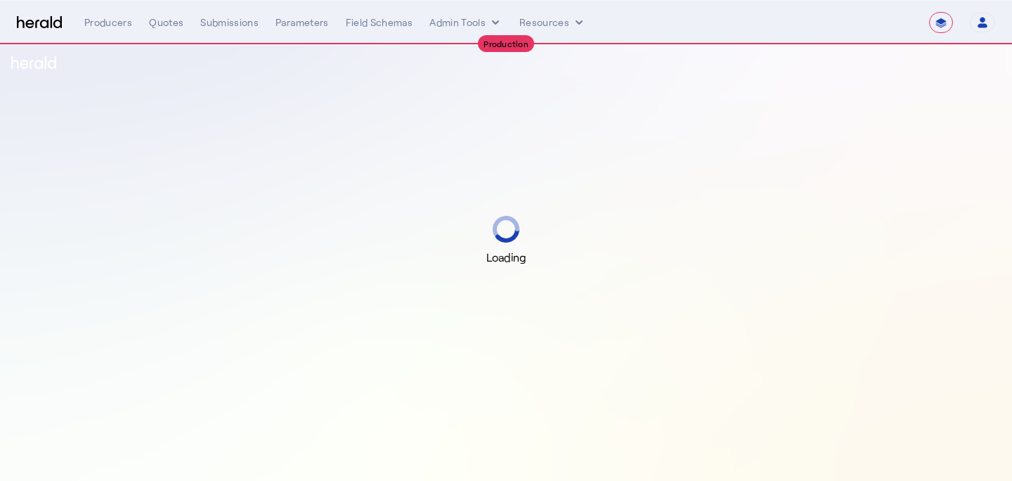
select select "**********"
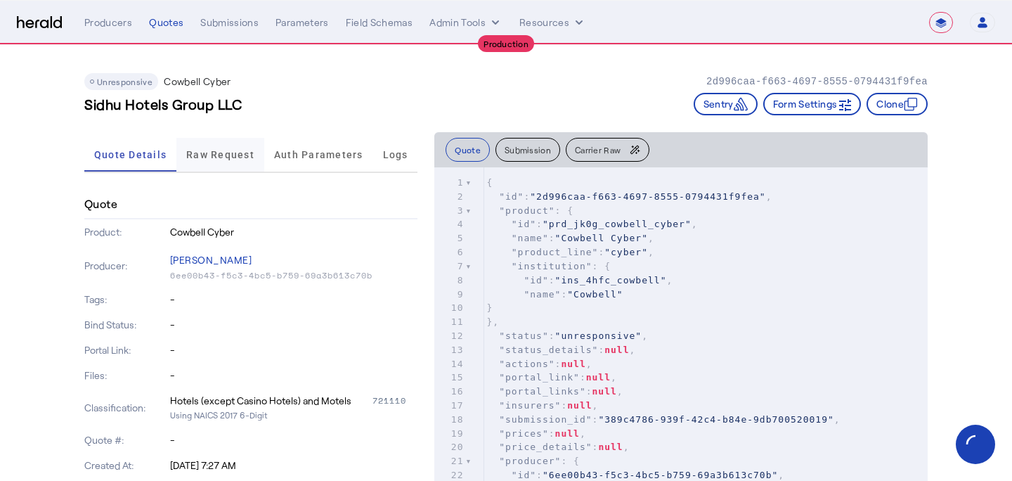
click at [200, 150] on span "Raw Request" at bounding box center [220, 155] width 68 height 10
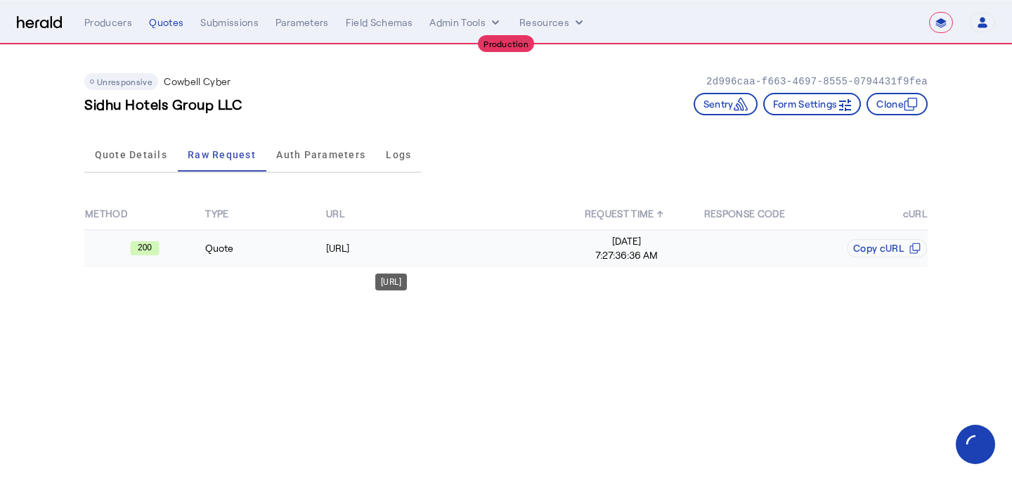
click at [526, 254] on div "[URL]" at bounding box center [446, 248] width 240 height 14
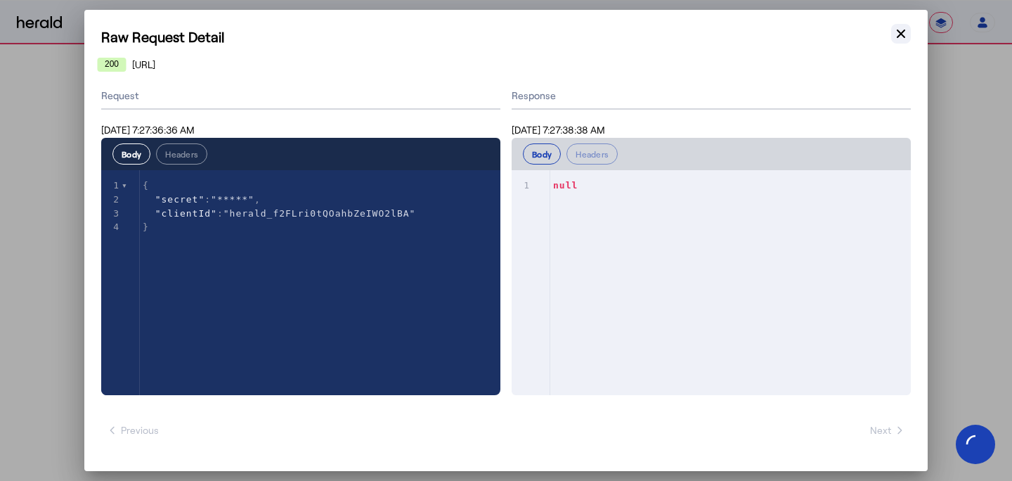
click at [903, 33] on icon "button" at bounding box center [901, 34] width 14 height 14
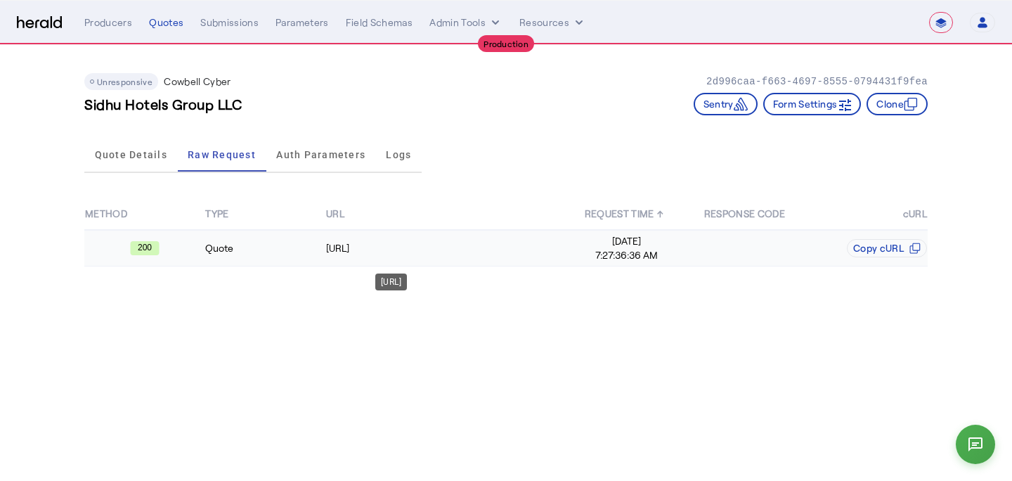
click at [563, 262] on td "[URL]" at bounding box center [445, 248] width 241 height 37
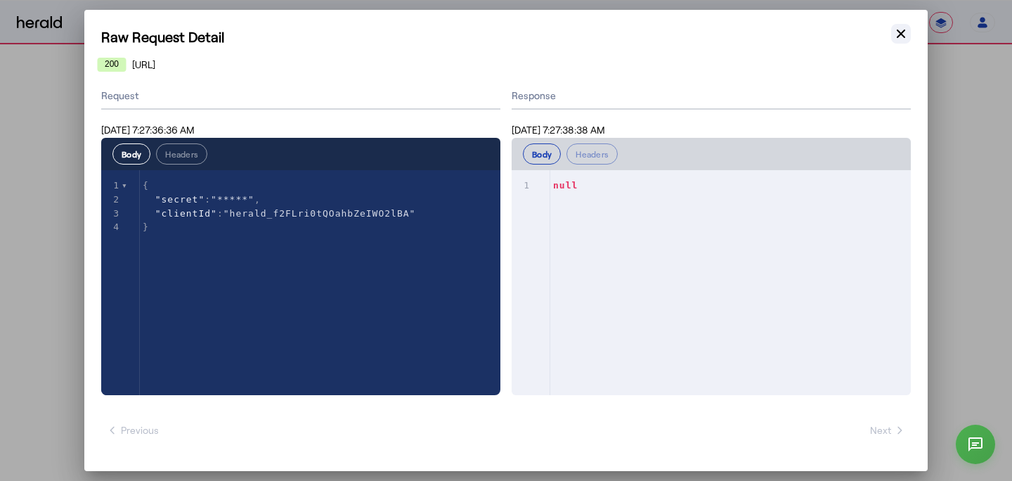
click at [903, 33] on icon "button" at bounding box center [901, 34] width 14 height 14
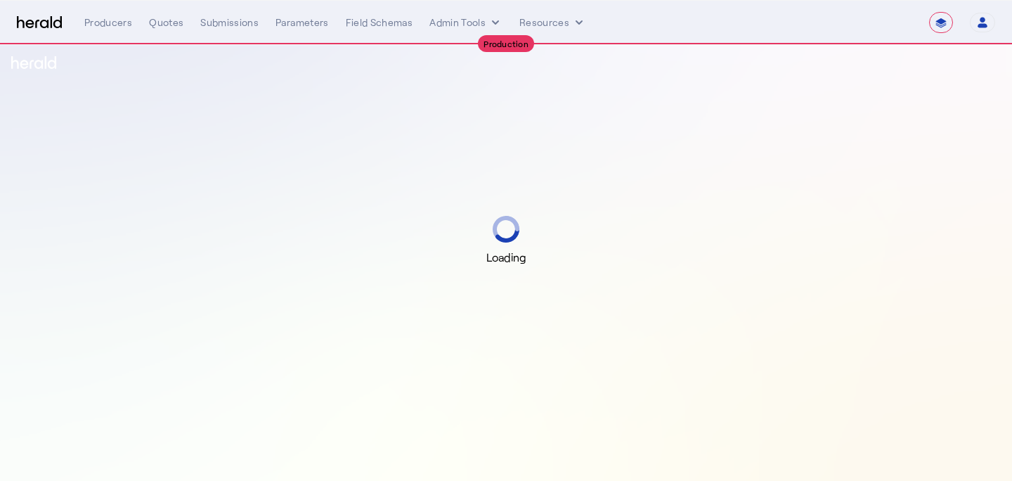
select select "**********"
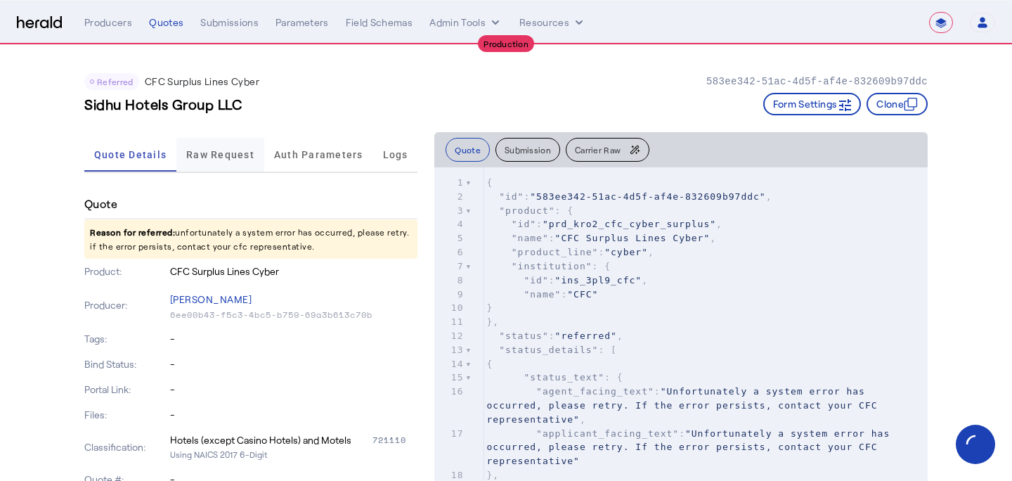
click at [212, 151] on span "Raw Request" at bounding box center [220, 155] width 68 height 10
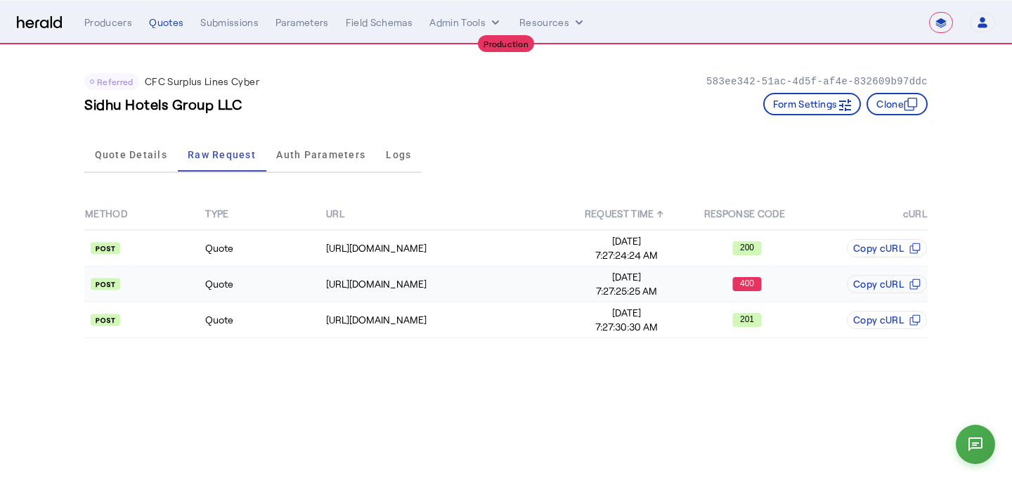
click at [585, 293] on span "7:27:25:25 AM" at bounding box center [626, 291] width 119 height 14
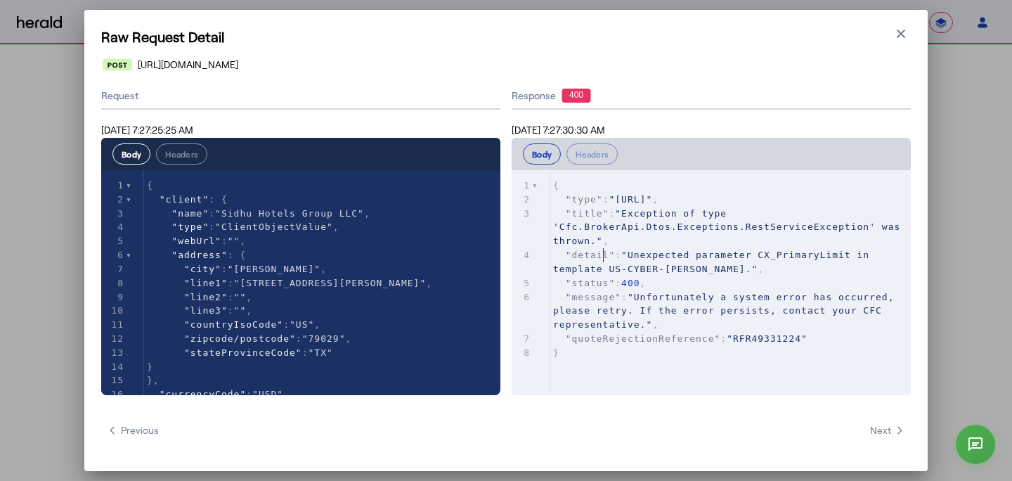
type textarea "**********"
drag, startPoint x: 604, startPoint y: 254, endPoint x: 613, endPoint y: 273, distance: 21.7
click at [613, 273] on span ""detail" : "Unexpected parameter CX_PrimaryLimit in template US-CYBER-CY-SL." ," at bounding box center [714, 261] width 323 height 25
click at [812, 275] on pre ""detail" : "Unexpected parameter CX_PrimaryLimit in template US-CYBER-CY-SL." ," at bounding box center [730, 262] width 360 height 28
click at [901, 33] on icon "button" at bounding box center [901, 34] width 8 height 8
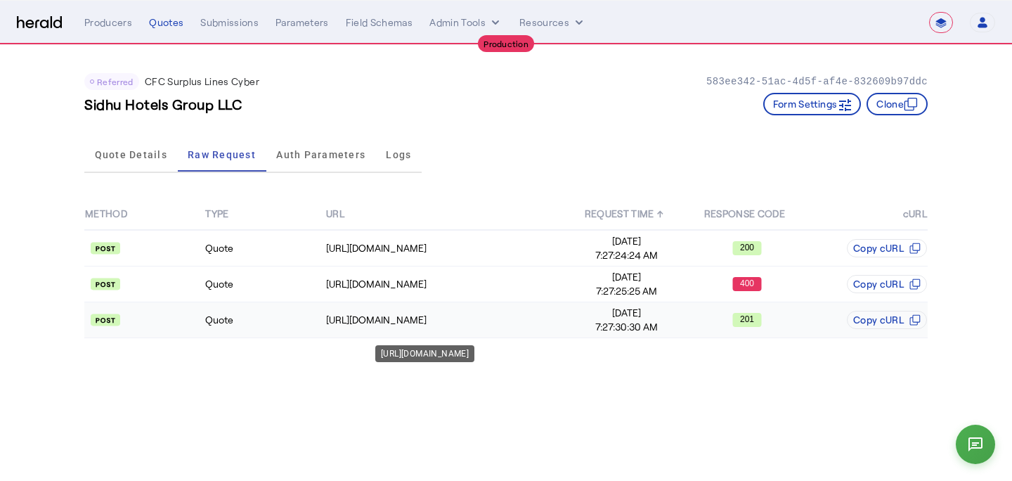
click at [519, 308] on td "https://api.cfcunderwriting.com/v1.2/referral-requests" at bounding box center [445, 320] width 241 height 36
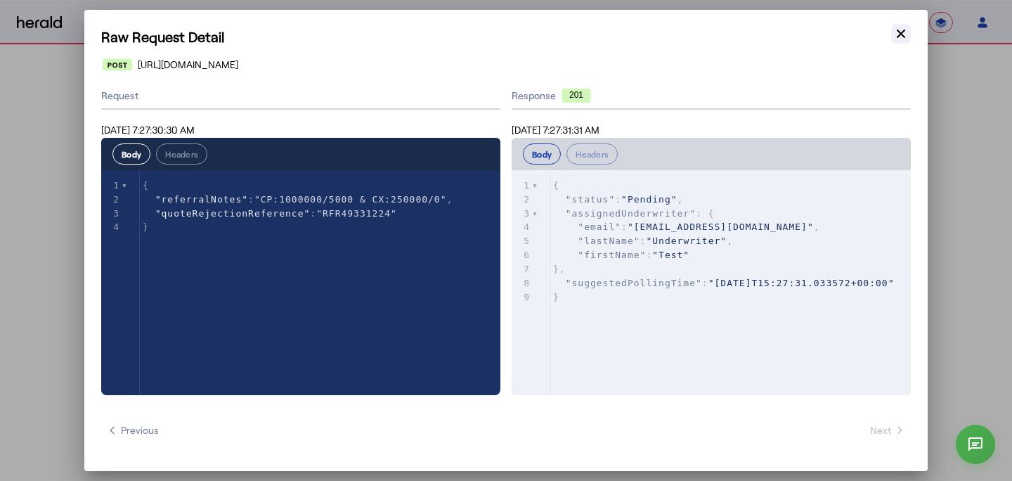
click at [904, 30] on icon "button" at bounding box center [901, 34] width 14 height 14
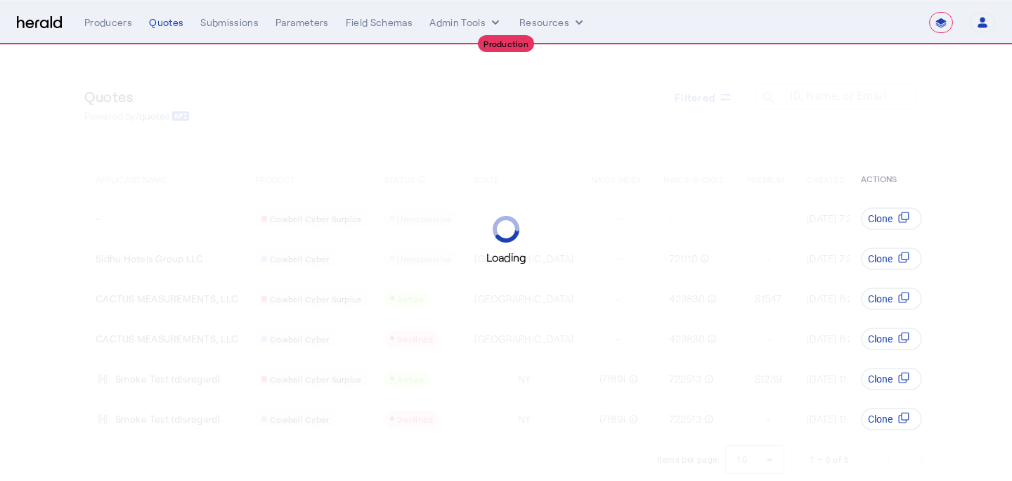
select select "**********"
select select "pfm_d7yf_quotewell"
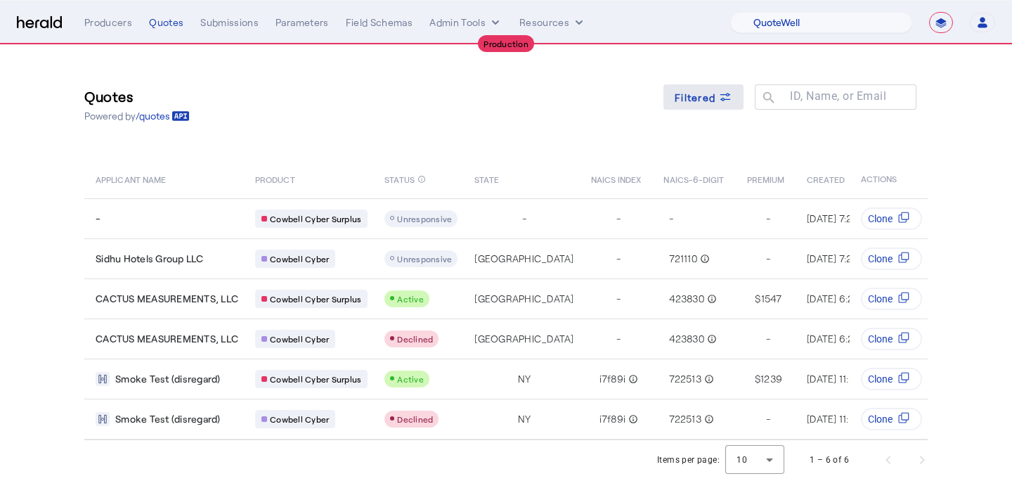
click at [740, 102] on span at bounding box center [703, 97] width 80 height 34
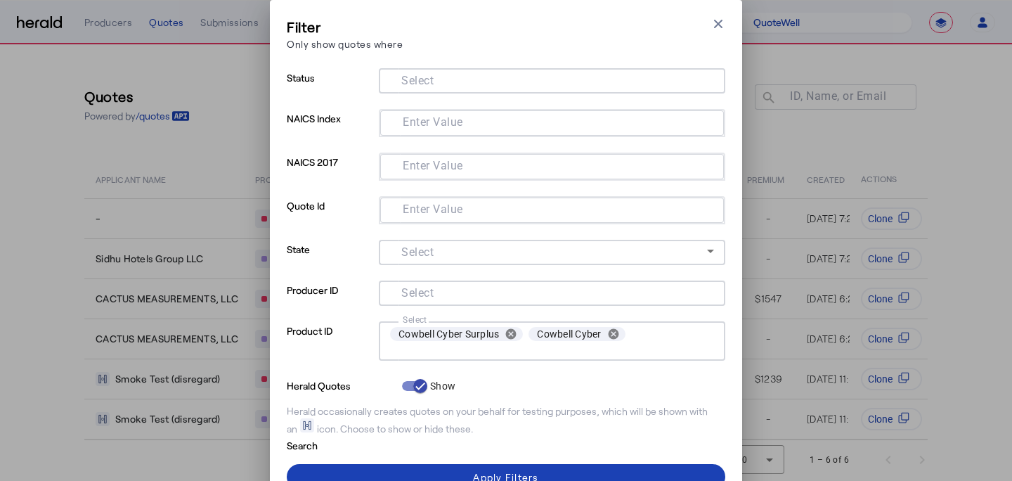
scroll to position [56, 0]
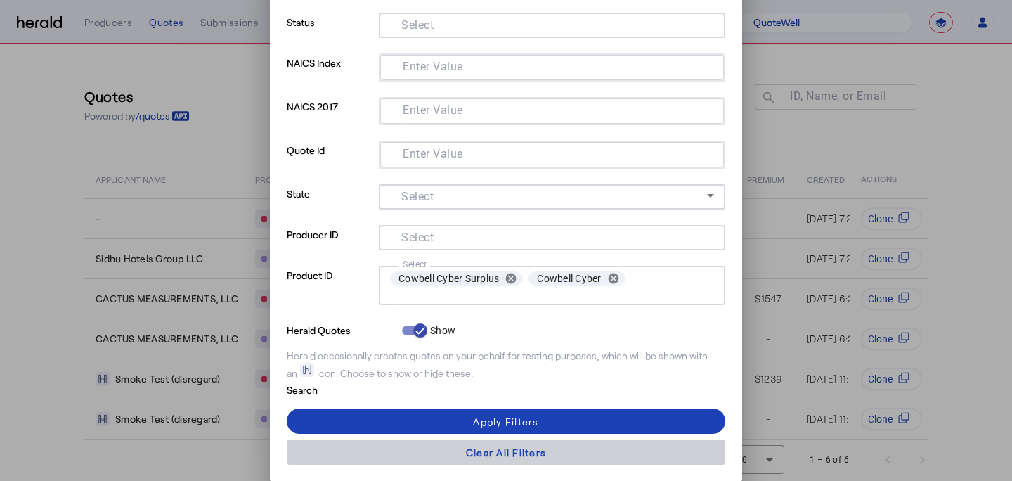
click at [529, 451] on div "Clear All Filters" at bounding box center [506, 452] width 80 height 15
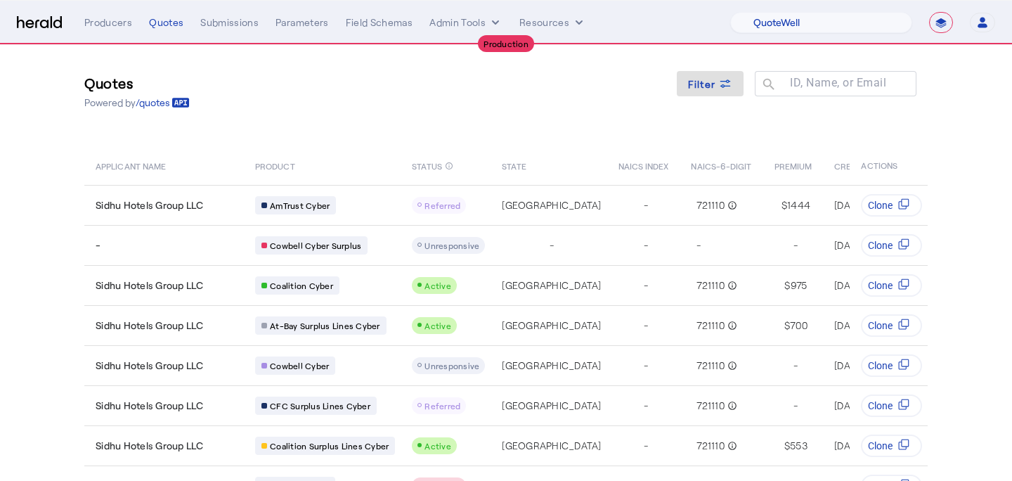
scroll to position [19, 0]
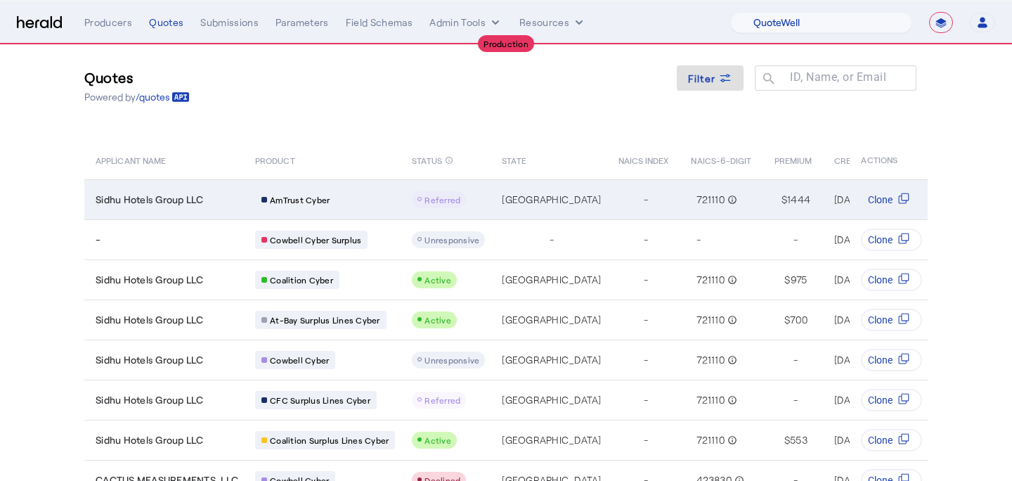
click at [446, 201] on span "Referred" at bounding box center [442, 200] width 36 height 10
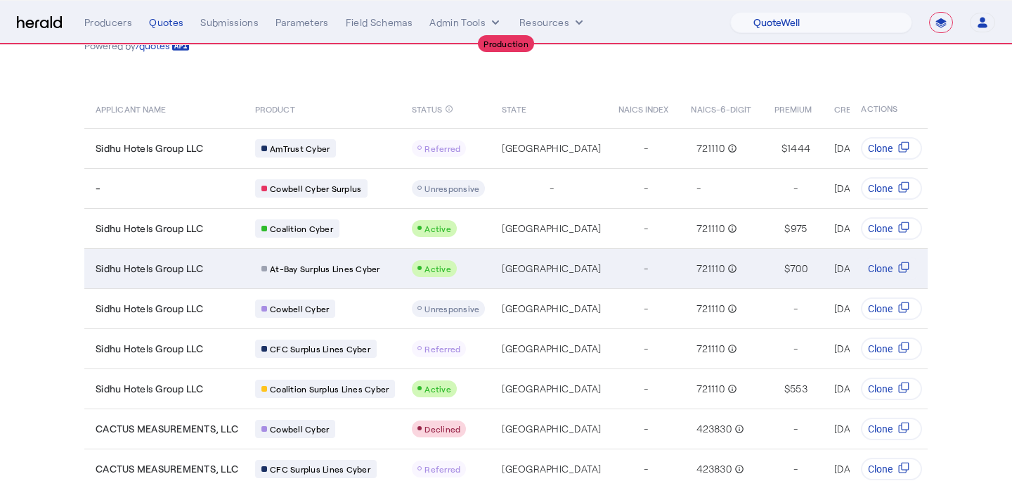
scroll to position [71, 0]
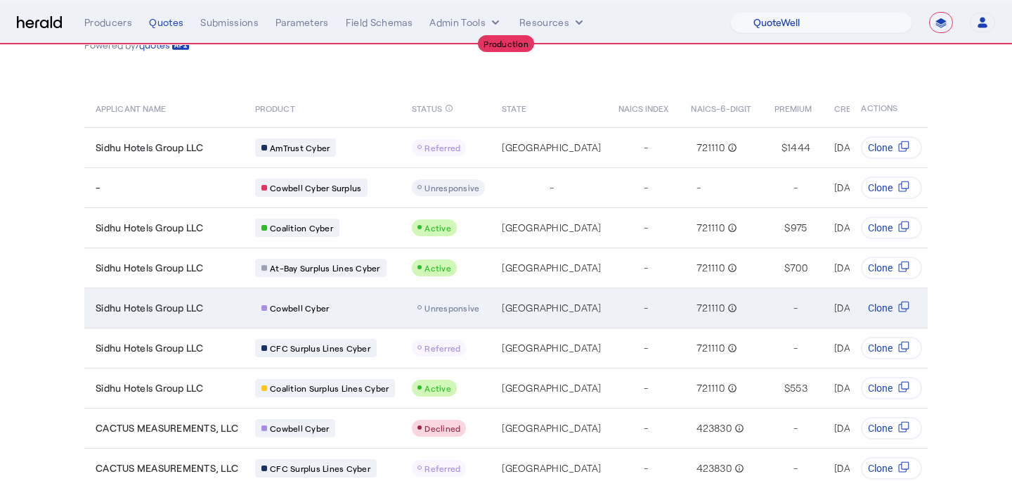
click at [464, 311] on span "Unresponsive" at bounding box center [451, 308] width 55 height 10
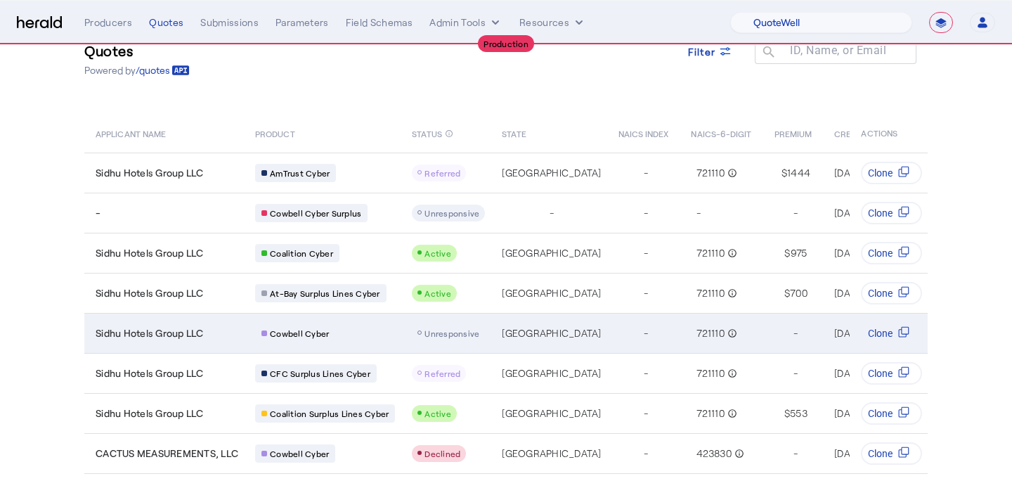
scroll to position [45, 0]
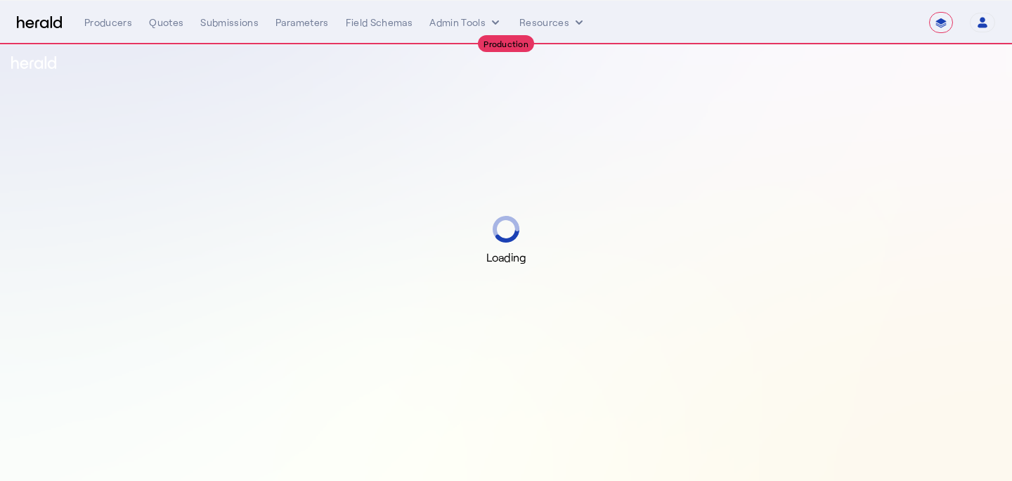
select select "**********"
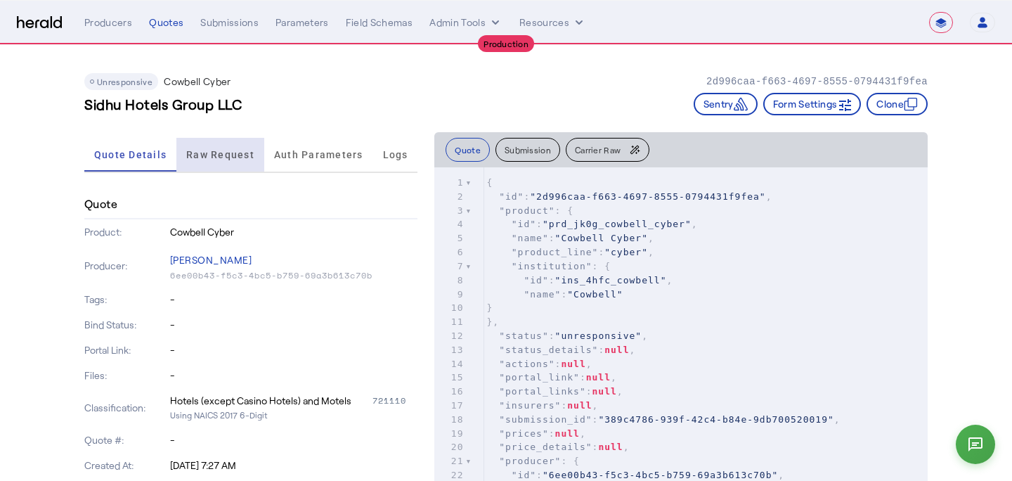
click at [217, 141] on span "Raw Request" at bounding box center [220, 155] width 68 height 34
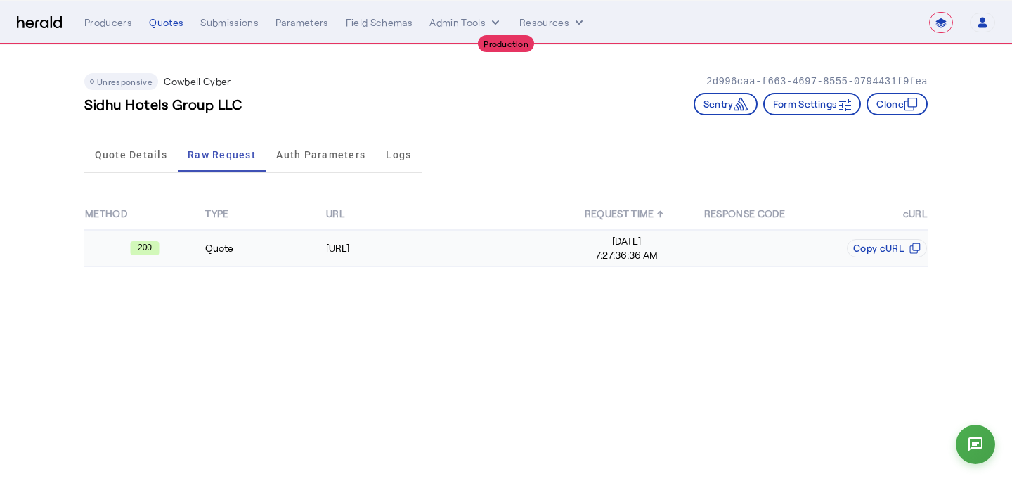
click at [353, 247] on div "[URL]" at bounding box center [446, 248] width 240 height 14
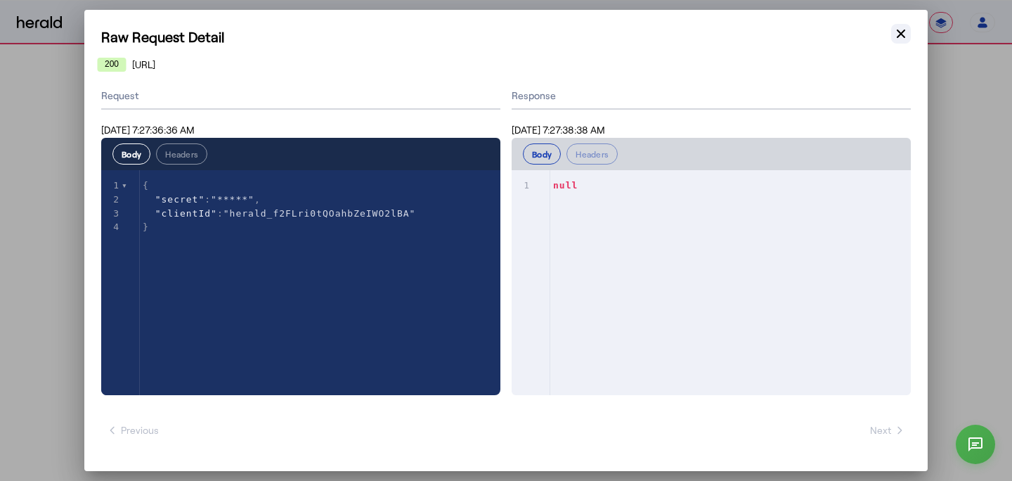
click at [907, 37] on icon "button" at bounding box center [901, 34] width 14 height 14
